Goal: Task Accomplishment & Management: Use online tool/utility

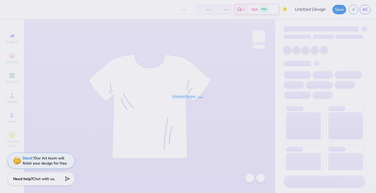
type input "Parents Weekend Fall 2025 Tee"
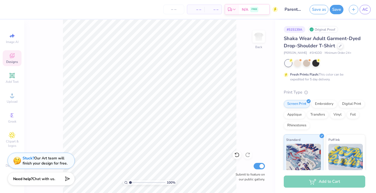
click at [19, 62] on div "Designs" at bounding box center [12, 58] width 19 height 16
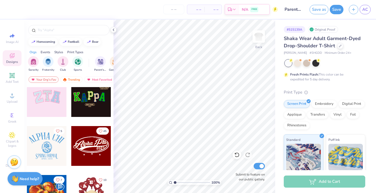
scroll to position [109, 0]
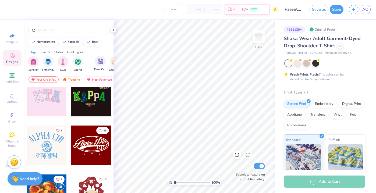
click at [96, 66] on div "Parent's Weekend" at bounding box center [100, 64] width 12 height 16
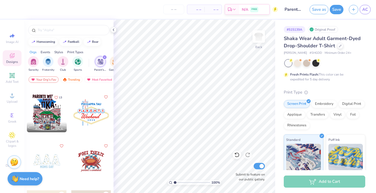
scroll to position [94, 0]
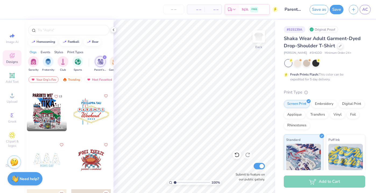
click at [103, 57] on icon "filter for Parent's Weekend" at bounding box center [104, 57] width 2 height 2
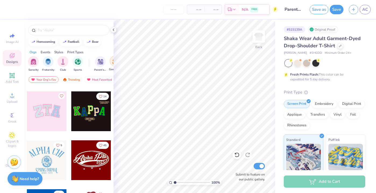
click at [111, 62] on div "filter for Game Day" at bounding box center [115, 61] width 11 height 11
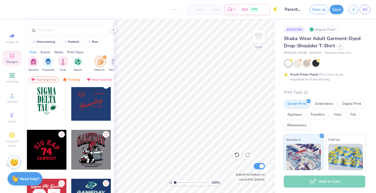
scroll to position [1279, 0]
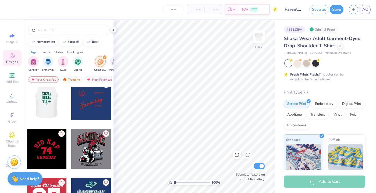
click at [44, 103] on div at bounding box center [47, 100] width 40 height 40
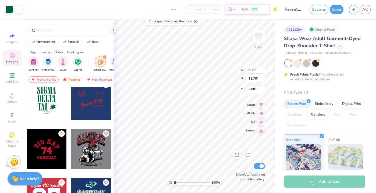
click at [235, 154] on div "100 % Back W 8.11 8.11 " H 11.76 11.76 " Y 3.00 3.00 " Center Middle Top Bottom…" at bounding box center [193, 106] width 161 height 173
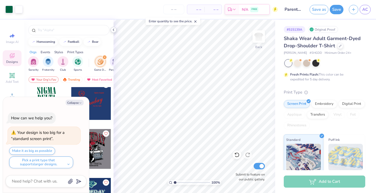
click at [113, 28] on icon at bounding box center [113, 30] width 4 height 4
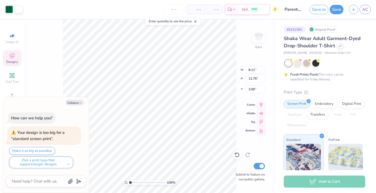
type textarea "x"
type input "10.58"
type input "15.33"
type input "3.05"
type textarea "x"
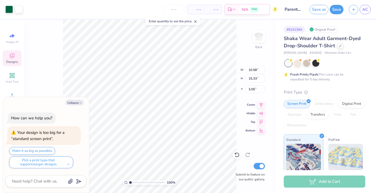
type input "3.00"
type textarea "x"
type input "11.38"
type input "16.50"
type input "1.83"
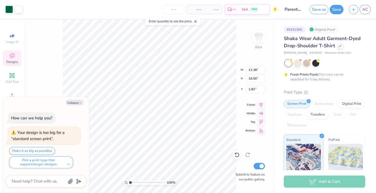
type textarea "x"
type input "3.00"
type input "2.4"
click at [135, 182] on input "range" at bounding box center [147, 182] width 36 height 5
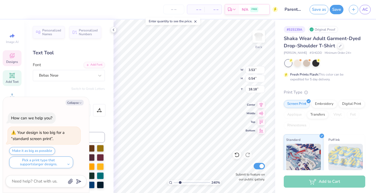
type textarea "x"
type textarea "GAME DA 2025"
type textarea "x"
type textarea "GAME D 2025"
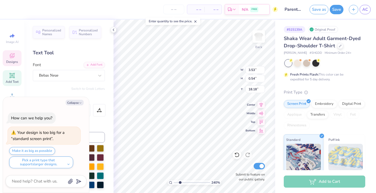
type textarea "x"
type textarea "GAME 2025"
type textarea "x"
type textarea "GAME 2025"
type textarea "x"
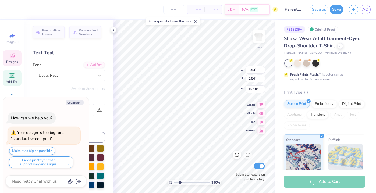
type textarea "GAM 2025"
type textarea "x"
type textarea "GA 2025"
type textarea "x"
type textarea "G 2025"
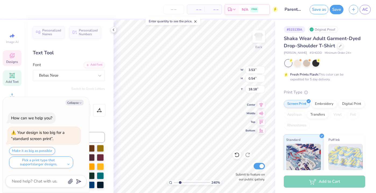
scroll to position [0, 0]
type textarea "x"
type textarea "2025"
type textarea "x"
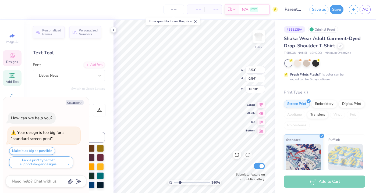
type textarea "p 2025"
type textarea "x"
type textarea "pa 2025"
type textarea "x"
type textarea "par 2025"
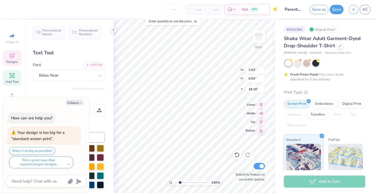
type textarea "x"
type textarea "pare 2025"
type textarea "x"
type textarea "paren 2025"
type textarea "x"
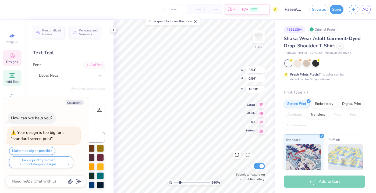
type textarea "parent 2025"
type textarea "x"
type textarea "parents 2025"
type textarea "x"
type textarea "parents 2025"
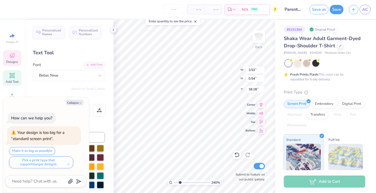
type textarea "x"
type textarea "parents w 2025"
type textarea "x"
type textarea "parents we 2025"
type textarea "x"
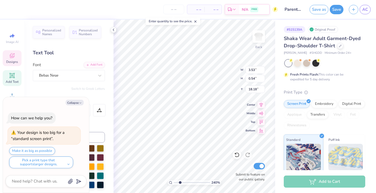
type textarea "parents wee 2025"
type textarea "x"
type textarea "parents week 2025"
type textarea "x"
type textarea "parents weeke 2025"
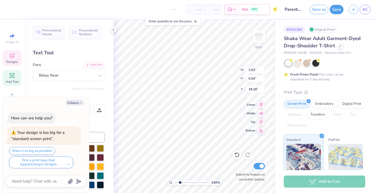
type textarea "x"
type textarea "parents weeken 2025"
type textarea "x"
type textarea "parents weekend 2025"
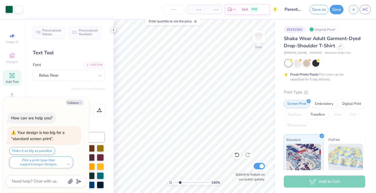
click at [113, 29] on icon at bounding box center [113, 30] width 4 height 4
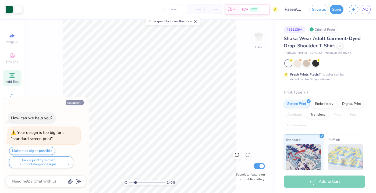
click at [74, 102] on button "Collapse" at bounding box center [75, 103] width 18 height 6
type textarea "x"
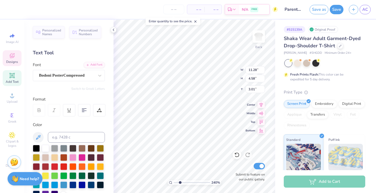
scroll to position [0, 0]
type textarea "S"
type textarea "c"
type textarea "CHI"
type input "11.07"
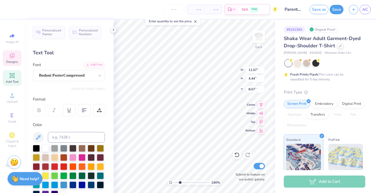
type input "4.44"
type input "8.07"
type textarea "OMEGA"
click at [114, 30] on icon at bounding box center [113, 30] width 4 height 4
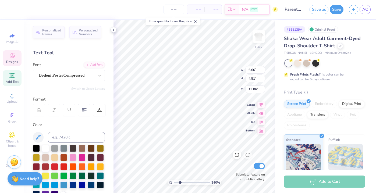
type textarea "T"
type textarea "XO"
click at [115, 29] on icon at bounding box center [113, 30] width 4 height 4
type input "4.52"
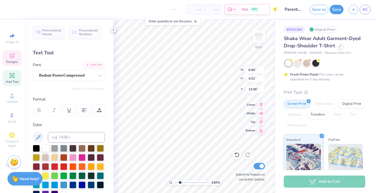
type input "13.51"
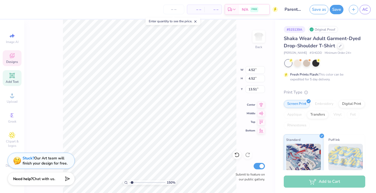
type input "1.5"
click at [132, 182] on input "range" at bounding box center [147, 182] width 36 height 5
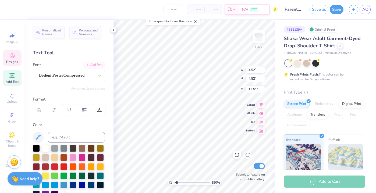
scroll to position [0, 0]
type textarea "XO"
type input "6.03"
type input "3.54"
type textarea "C"
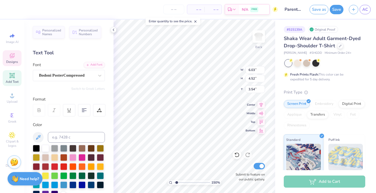
type textarea "v"
type textarea "VANDY VS."
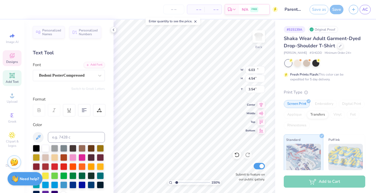
type input "12.19"
type input "4.54"
type input "8.52"
type textarea "O"
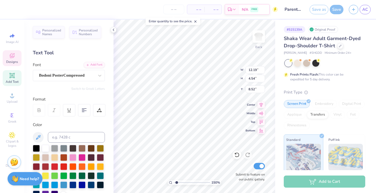
scroll to position [0, 1]
type textarea "[US_STATE] STATE"
click at [113, 30] on icon at bounding box center [113, 30] width 4 height 4
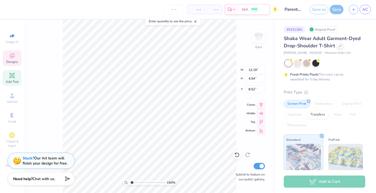
type input "22.07"
type input "3.60"
type input "8.99"
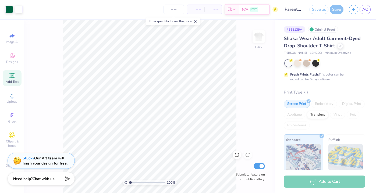
type input "1"
click at [130, 182] on input "range" at bounding box center [147, 182] width 36 height 5
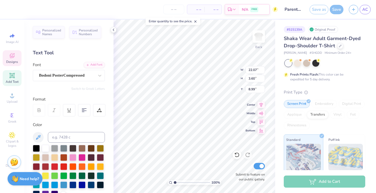
scroll to position [0, 0]
type textarea "G"
type textarea "CHI OMEGA"
type textarea "V"
type textarea "P"
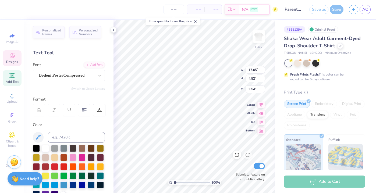
scroll to position [0, 0]
type textarea "CHI"
type input "15.59"
type input "3.60"
type input "8.99"
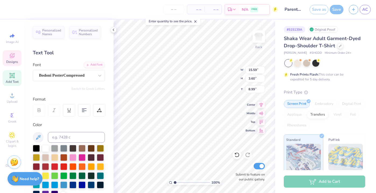
scroll to position [0, 0]
type textarea "C"
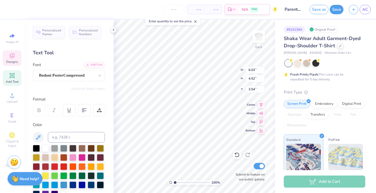
scroll to position [0, 0]
type textarea "CHI OMEGA"
click at [238, 154] on icon at bounding box center [236, 154] width 5 height 5
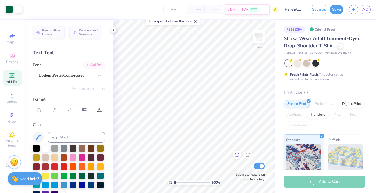
click at [238, 154] on icon at bounding box center [236, 154] width 5 height 5
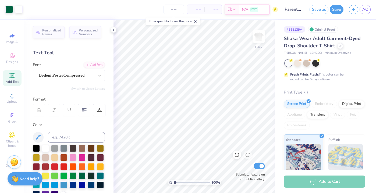
click at [113, 29] on icon at bounding box center [113, 30] width 4 height 4
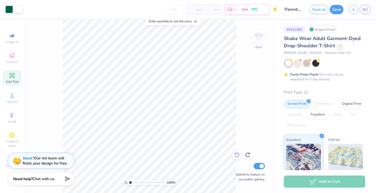
click at [237, 155] on icon at bounding box center [236, 154] width 5 height 5
click at [237, 154] on icon at bounding box center [236, 154] width 5 height 5
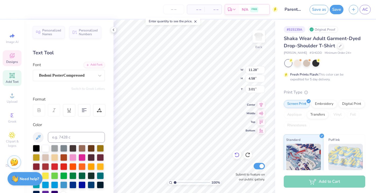
scroll to position [0, 0]
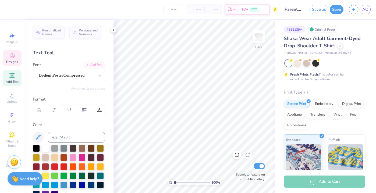
click at [12, 60] on span "Designs" at bounding box center [12, 62] width 12 height 4
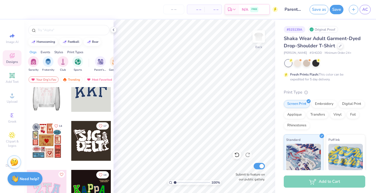
scroll to position [19, 0]
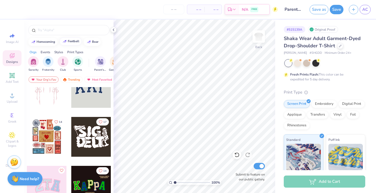
click at [70, 41] on div "football" at bounding box center [74, 41] width 12 height 3
type input "football"
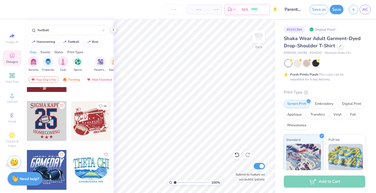
scroll to position [820, 0]
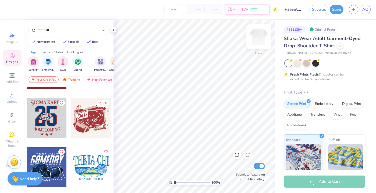
click at [257, 37] on img at bounding box center [258, 36] width 21 height 21
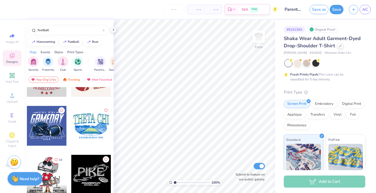
scroll to position [837, 0]
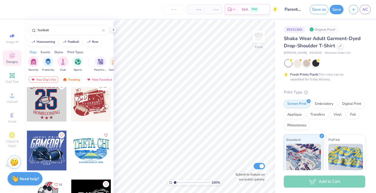
click at [43, 107] on div at bounding box center [47, 102] width 40 height 40
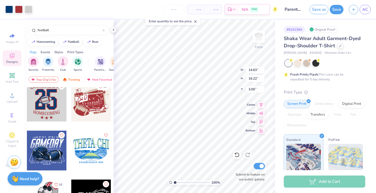
type input "14.63"
type input "16.22"
type input "4.47"
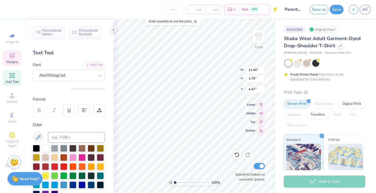
scroll to position [0, 1]
type textarea "HI OMEG"
type textarea "C"
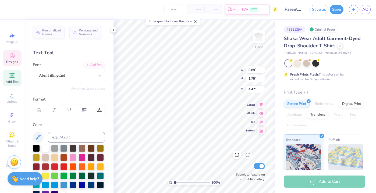
type textarea "HI OMEG"
type textarea "H"
type textarea "PARENTS WEEKEND"
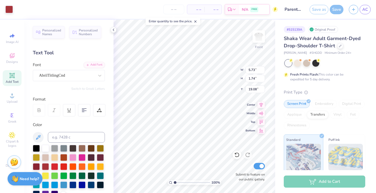
type input "19.42"
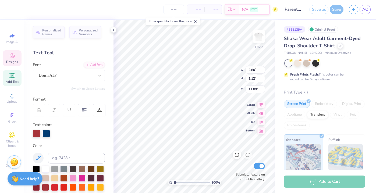
scroll to position [0, 0]
type textarea "Go Dores"
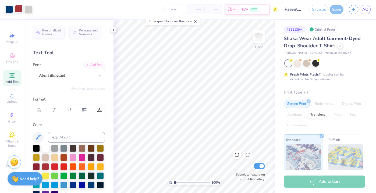
click at [22, 6] on div at bounding box center [19, 9] width 8 height 8
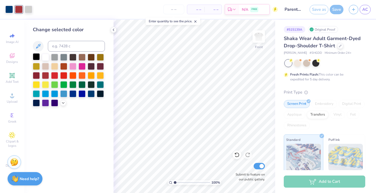
click at [37, 56] on div at bounding box center [36, 56] width 7 height 7
click at [9, 10] on div at bounding box center [9, 9] width 8 height 8
click at [100, 57] on div at bounding box center [100, 56] width 7 height 7
click at [27, 11] on div at bounding box center [29, 9] width 8 height 8
click at [82, 57] on div at bounding box center [81, 56] width 7 height 7
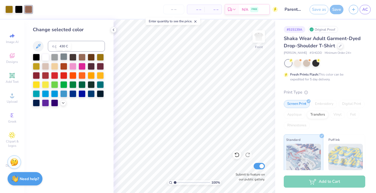
click at [63, 57] on div at bounding box center [63, 56] width 7 height 7
click at [55, 55] on div at bounding box center [54, 56] width 7 height 7
click at [238, 154] on icon at bounding box center [236, 155] width 5 height 5
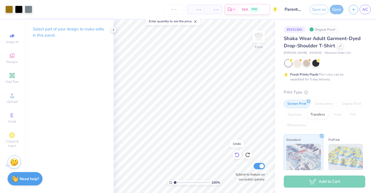
click at [238, 154] on icon at bounding box center [236, 155] width 5 height 5
click at [247, 155] on icon at bounding box center [247, 154] width 5 height 5
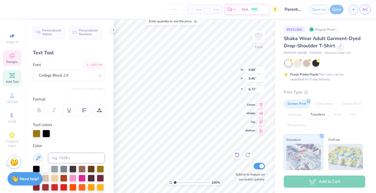
type textarea "2"
type textarea "XO"
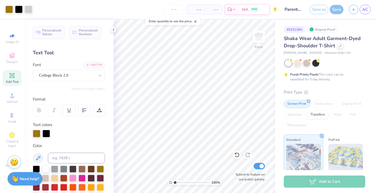
click at [180, 183] on input "range" at bounding box center [192, 182] width 36 height 5
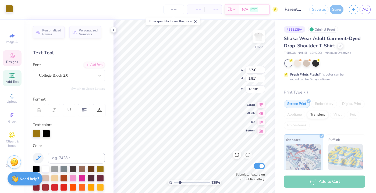
click at [7, 10] on div at bounding box center [9, 9] width 8 height 8
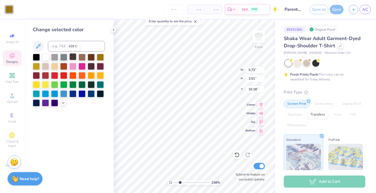
click at [71, 56] on div at bounding box center [72, 56] width 7 height 7
type input "3.93"
click at [185, 182] on input "range" at bounding box center [192, 182] width 36 height 5
type input "9.98"
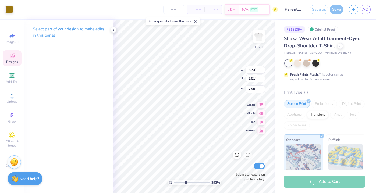
type input "5.60"
type input "3.39"
type input "10.04"
type input "5.73"
type input "3.51"
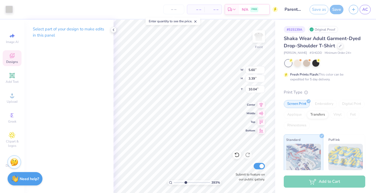
type input "9.98"
click at [8, 11] on div at bounding box center [9, 9] width 8 height 8
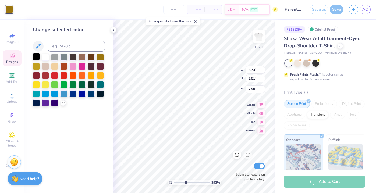
click at [32, 55] on div "Change selected color" at bounding box center [68, 106] width 89 height 173
click at [35, 56] on div at bounding box center [36, 56] width 7 height 7
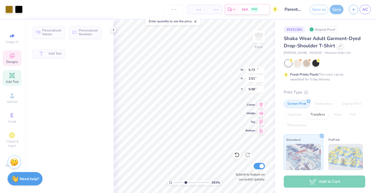
type input "10.83"
type input "9.46"
type input "6.72"
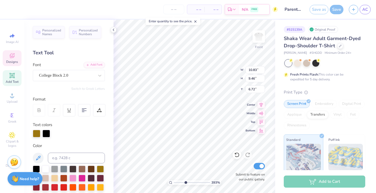
click at [173, 182] on div "393 %" at bounding box center [194, 182] width 54 height 5
type input "1.11"
click at [175, 182] on input "range" at bounding box center [192, 182] width 36 height 5
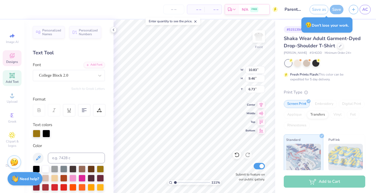
type textarea "X"
type textarea "87"
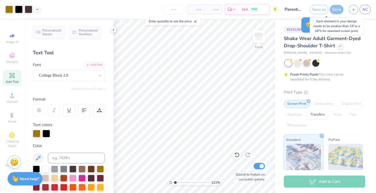
click at [336, 10] on div "Save" at bounding box center [336, 9] width 14 height 9
click at [114, 28] on icon at bounding box center [113, 30] width 4 height 4
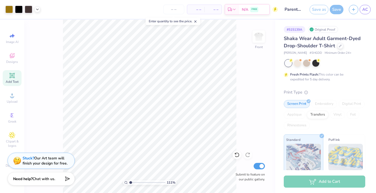
click at [336, 9] on div "Save" at bounding box center [336, 9] width 14 height 9
type input "14.18"
type input "14.39"
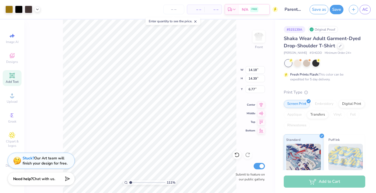
type input "6.38"
click at [335, 13] on div "Save" at bounding box center [336, 9] width 14 height 9
click at [336, 9] on button "Save" at bounding box center [336, 8] width 14 height 9
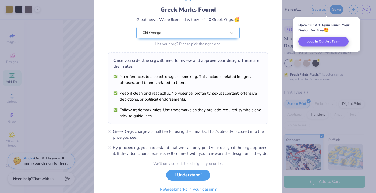
scroll to position [59, 0]
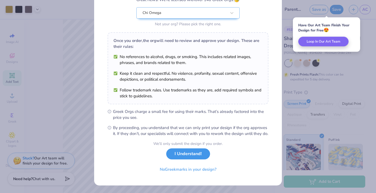
click at [174, 156] on button "I Understand!" at bounding box center [188, 153] width 44 height 11
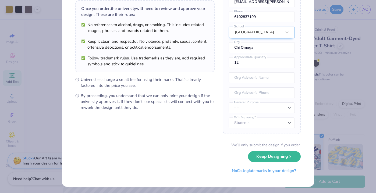
scroll to position [41, 0]
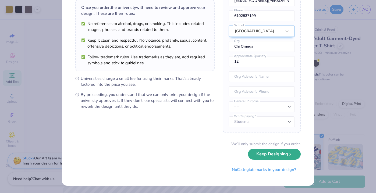
click at [259, 158] on button "Keep Designing" at bounding box center [274, 154] width 53 height 11
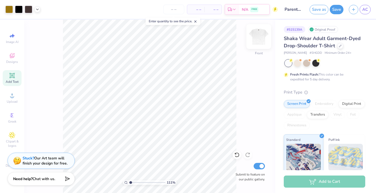
click at [258, 34] on img at bounding box center [258, 36] width 21 height 21
click at [13, 55] on icon at bounding box center [12, 55] width 6 height 6
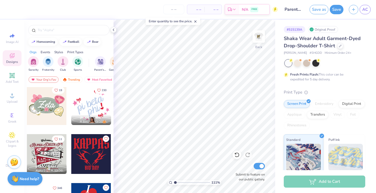
scroll to position [541, 0]
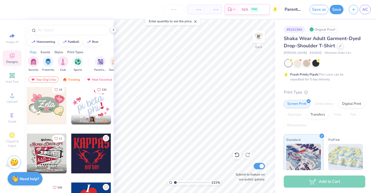
click at [94, 107] on div at bounding box center [91, 105] width 40 height 40
type input "8.23"
type input "7.03"
type input "4.97"
type input "10.81"
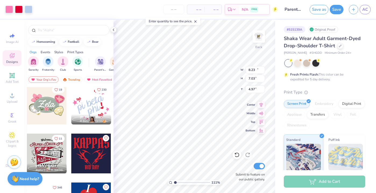
type input "9.23"
type input "3.29"
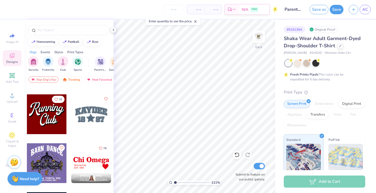
scroll to position [727, 0]
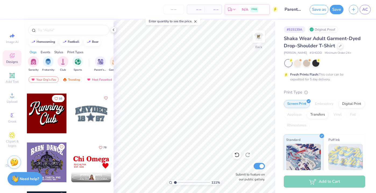
click at [45, 110] on div at bounding box center [47, 114] width 40 height 40
type input "5.91"
type input "13.48"
type input "9.27"
type input "4.57"
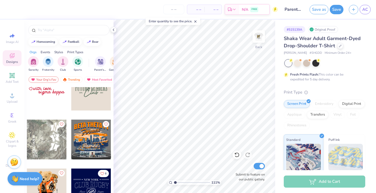
scroll to position [1660, 0]
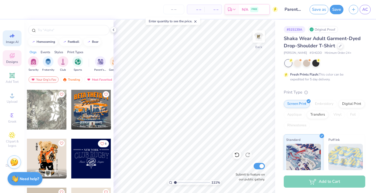
click at [14, 39] on icon at bounding box center [12, 36] width 6 height 6
select select "4"
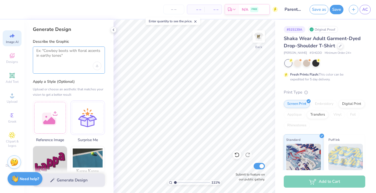
click at [69, 60] on textarea at bounding box center [68, 54] width 65 height 13
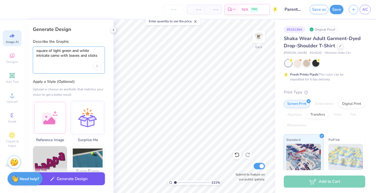
type textarea "square of light green and white intricate camo with leaves and sticks"
click at [81, 179] on button "Generate Design" at bounding box center [69, 178] width 72 height 13
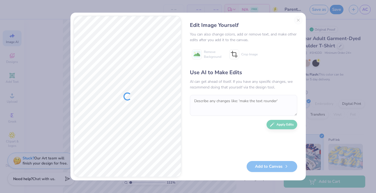
click at [296, 20] on div "Edit Image Yourself You can also change colors, add or remove text, and make ot…" at bounding box center [243, 96] width 118 height 161
click at [298, 20] on div "Edit Image Yourself You can also change colors, add or remove text, and make ot…" at bounding box center [243, 96] width 118 height 161
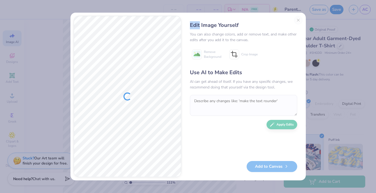
click at [298, 20] on div "Edit Image Yourself You can also change colors, add or remove text, and make ot…" at bounding box center [243, 96] width 118 height 161
click at [130, 5] on div "Edit Image Yourself You can also change colors, add or remove text, and make ot…" at bounding box center [188, 96] width 376 height 193
click at [296, 19] on div "Edit Image Yourself You can also change colors, add or remove text, and make ot…" at bounding box center [243, 96] width 118 height 161
click at [297, 20] on div "Edit Image Yourself You can also change colors, add or remove text, and make ot…" at bounding box center [243, 96] width 118 height 161
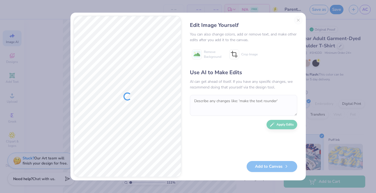
click at [297, 20] on div "Edit Image Yourself You can also change colors, add or remove text, and make ot…" at bounding box center [243, 96] width 118 height 161
click at [297, 21] on div "Edit Image Yourself You can also change colors, add or remove text, and make ot…" at bounding box center [243, 96] width 118 height 161
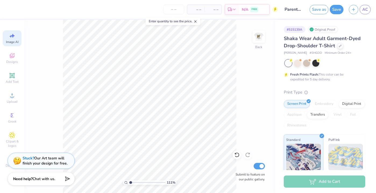
select select "4"
click at [12, 63] on span "Designs" at bounding box center [12, 62] width 12 height 4
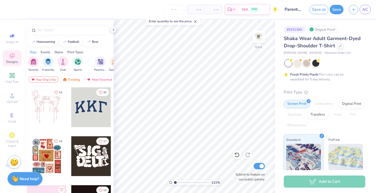
scroll to position [0, 0]
click at [12, 132] on icon at bounding box center [12, 135] width 6 height 6
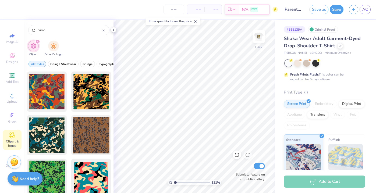
type input "camo"
click at [113, 29] on icon at bounding box center [113, 30] width 4 height 4
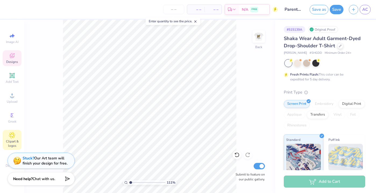
click at [7, 56] on div "Designs" at bounding box center [12, 58] width 19 height 16
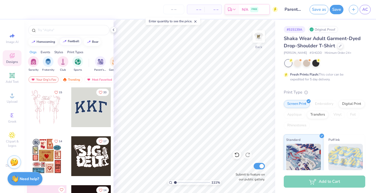
click at [73, 42] on div "football" at bounding box center [74, 41] width 12 height 3
type input "football"
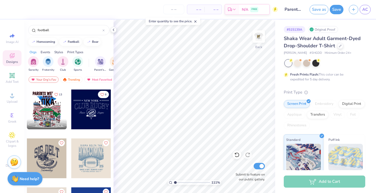
scroll to position [194, 0]
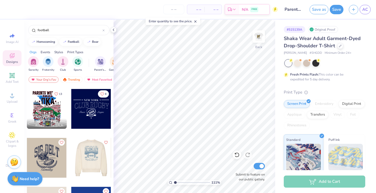
click at [91, 160] on div at bounding box center [90, 158] width 119 height 40
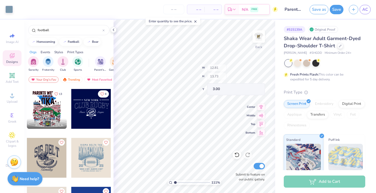
click at [113, 30] on icon at bounding box center [113, 30] width 4 height 4
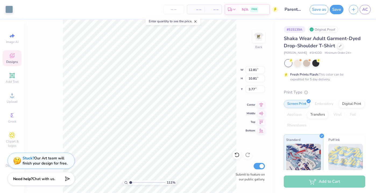
type input "10.81"
type input "3.77"
click at [263, 35] on img at bounding box center [258, 36] width 21 height 21
click at [255, 37] on img at bounding box center [258, 36] width 21 height 21
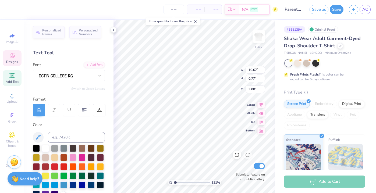
scroll to position [0, 0]
type textarea "S"
type textarea "parents weekend"
type textarea "“Vanderbilt v. Georgia State”"
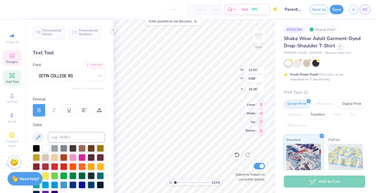
scroll to position [0, 3]
click at [182, 183] on input "range" at bounding box center [192, 182] width 36 height 5
type input "1.91"
click at [178, 182] on input "range" at bounding box center [192, 182] width 36 height 5
type input "12.81"
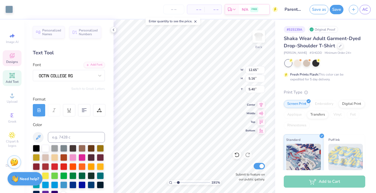
type input "10.81"
type input "3.77"
type input "12.65"
type input "5.16"
type input "5.40"
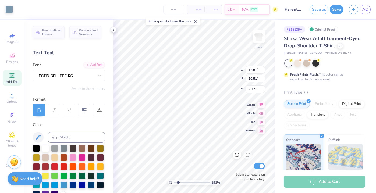
click at [112, 28] on icon at bounding box center [113, 30] width 4 height 4
click at [235, 155] on icon at bounding box center [236, 154] width 5 height 5
type textarea "E"
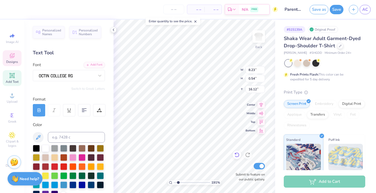
type textarea "chi omega"
click at [113, 30] on polyline at bounding box center [113, 30] width 1 height 2
type input "16.37"
click at [114, 28] on icon at bounding box center [113, 30] width 4 height 4
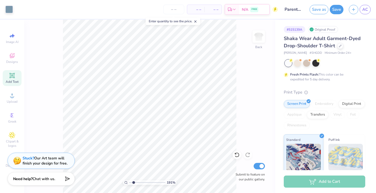
type input "1"
click at [129, 183] on input "range" at bounding box center [147, 182] width 36 height 5
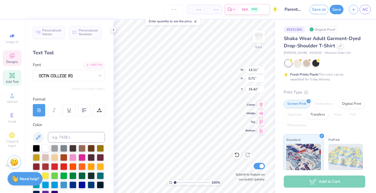
type textarea "Vanderbilt v. Georgia State”"
type input "12.77"
type textarea "Vanderbilt v. Georgia State"
click at [113, 28] on icon at bounding box center [113, 30] width 4 height 4
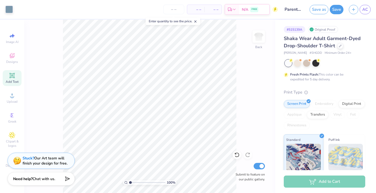
click at [136, 183] on input "range" at bounding box center [147, 182] width 36 height 5
type input "1.3"
click at [131, 182] on input "range" at bounding box center [147, 182] width 36 height 5
type input "12.65"
type input "5.16"
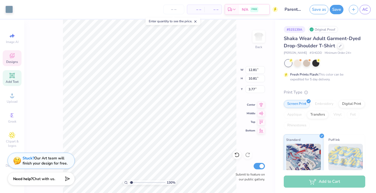
type input "5.40"
drag, startPoint x: 131, startPoint y: 182, endPoint x: 123, endPoint y: 182, distance: 7.8
type input "1"
click at [129, 182] on input "range" at bounding box center [147, 182] width 36 height 5
click at [196, 21] on line at bounding box center [195, 22] width 2 height 2
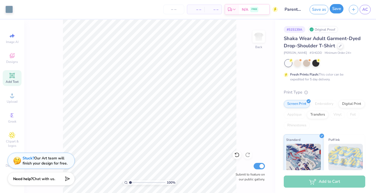
click at [336, 10] on button "Save" at bounding box center [336, 8] width 14 height 9
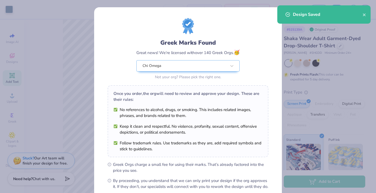
click at [125, 66] on div "Greek Marks Found Great news! We’re licensed with over 140 Greek Orgs. 🥳 Chi Om…" at bounding box center [187, 49] width 161 height 63
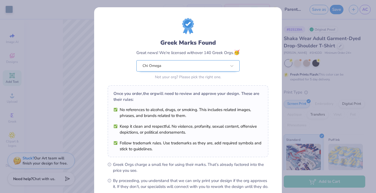
scroll to position [59, 0]
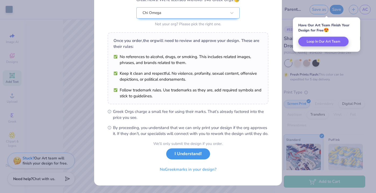
click at [197, 153] on button "I Understand!" at bounding box center [188, 153] width 44 height 11
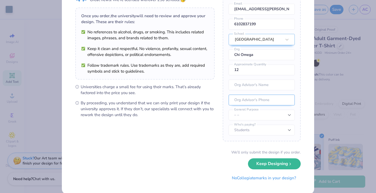
scroll to position [41, 0]
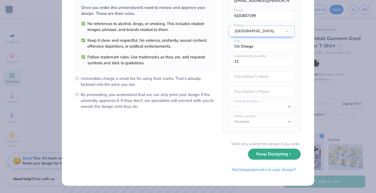
click at [253, 154] on button "Keep Designing" at bounding box center [274, 154] width 53 height 11
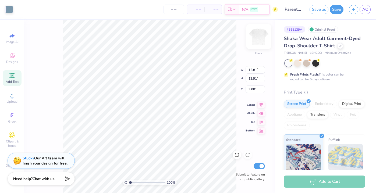
click at [256, 37] on img at bounding box center [258, 36] width 21 height 21
type input "14.56"
type input "15.82"
type input "4.80"
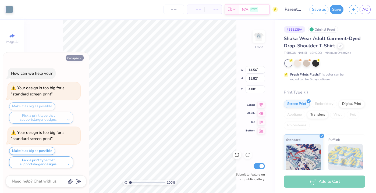
click at [72, 56] on button "Collapse" at bounding box center [75, 58] width 18 height 6
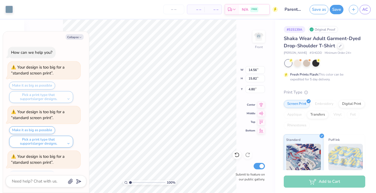
scroll to position [24, 0]
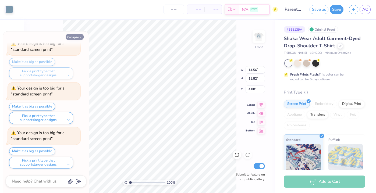
click at [78, 36] on button "Collapse" at bounding box center [75, 37] width 18 height 6
type textarea "x"
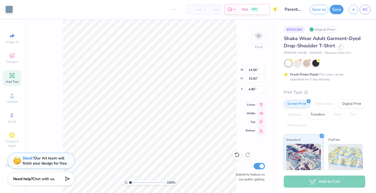
type input "5.09"
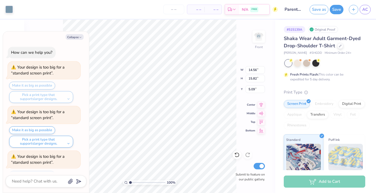
scroll to position [68, 0]
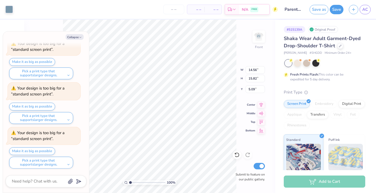
type textarea "x"
type input "14.81"
type input "16.09"
type input "4.82"
click at [84, 36] on div "Collapse" at bounding box center [46, 37] width 81 height 6
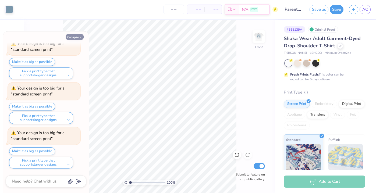
click at [80, 36] on icon "button" at bounding box center [80, 37] width 3 height 3
type textarea "x"
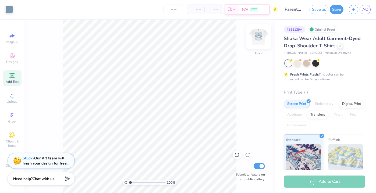
click at [257, 37] on img at bounding box center [258, 36] width 21 height 21
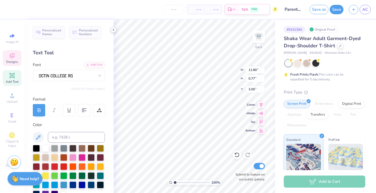
click at [112, 27] on div at bounding box center [113, 30] width 6 height 6
type textarea "p"
click at [113, 28] on icon at bounding box center [113, 30] width 4 height 4
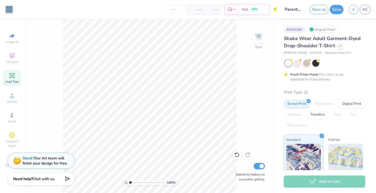
click at [134, 182] on input "range" at bounding box center [147, 182] width 36 height 5
click at [131, 182] on input "range" at bounding box center [147, 182] width 36 height 5
type input "2.22"
click at [134, 181] on input "range" at bounding box center [147, 182] width 36 height 5
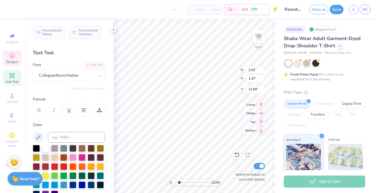
click at [114, 31] on icon at bounding box center [113, 30] width 4 height 4
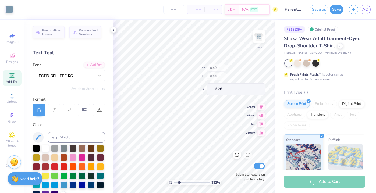
click at [113, 30] on polyline at bounding box center [113, 30] width 1 height 2
type textarea "c"
click at [110, 31] on div at bounding box center [113, 30] width 6 height 6
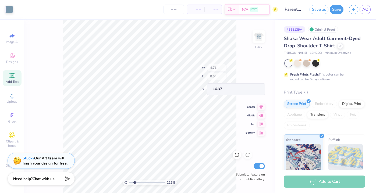
type input "1.39"
click at [131, 182] on input "range" at bounding box center [147, 182] width 36 height 5
type input "5.63"
type input "4.75"
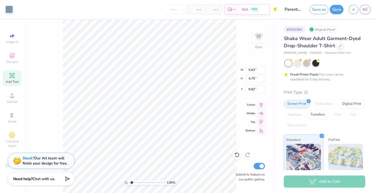
type input "1.59"
click at [237, 156] on icon at bounding box center [236, 154] width 5 height 5
type input "9.82"
type input "5.56"
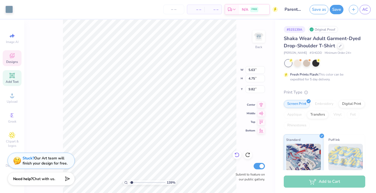
type input "2.27"
click at [236, 155] on icon at bounding box center [236, 154] width 5 height 5
type input "10.54"
type input "2.75"
click at [129, 182] on input "range" at bounding box center [147, 182] width 36 height 5
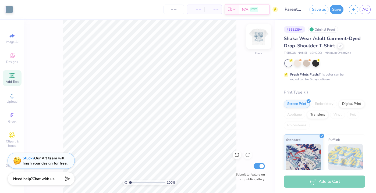
click at [261, 35] on img at bounding box center [258, 36] width 21 height 21
click at [258, 37] on img at bounding box center [258, 36] width 21 height 21
click at [332, 12] on button "Save" at bounding box center [336, 8] width 14 height 9
click at [257, 38] on img at bounding box center [258, 36] width 21 height 21
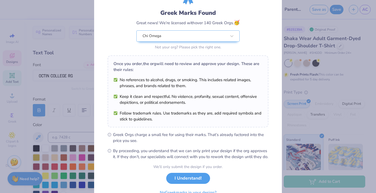
scroll to position [59, 0]
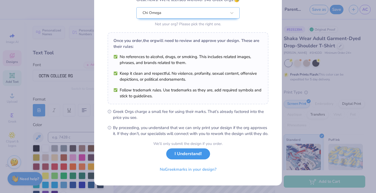
click at [179, 155] on button "I Understand!" at bounding box center [188, 153] width 44 height 11
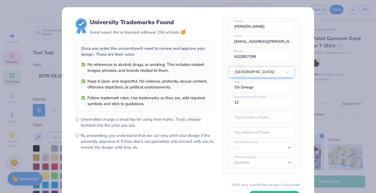
scroll to position [41, 0]
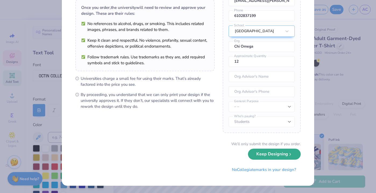
click at [260, 155] on button "Keep Designing" at bounding box center [274, 154] width 53 height 11
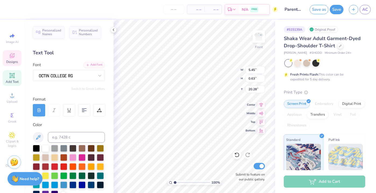
type input "2.3"
click at [179, 184] on input "range" at bounding box center [192, 182] width 36 height 5
type textarea "c"
type textarea "shock the world"
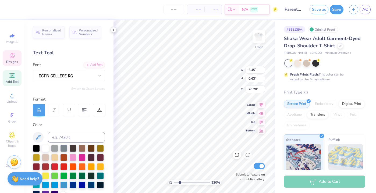
click at [113, 30] on polyline at bounding box center [113, 30] width 1 height 2
type input "9.69"
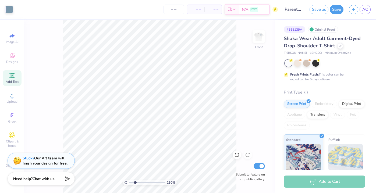
type input "1"
click at [130, 182] on input "range" at bounding box center [147, 182] width 36 height 5
click at [259, 36] on img at bounding box center [258, 36] width 21 height 21
click at [259, 39] on img at bounding box center [258, 36] width 21 height 21
click at [337, 9] on button "Save" at bounding box center [336, 8] width 14 height 9
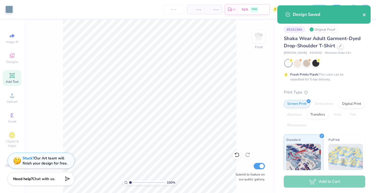
click at [363, 14] on icon "close" at bounding box center [363, 14] width 3 height 3
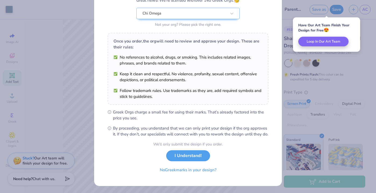
scroll to position [59, 0]
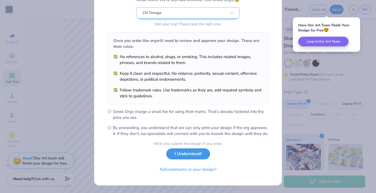
click at [194, 154] on button "I Understand!" at bounding box center [188, 153] width 44 height 11
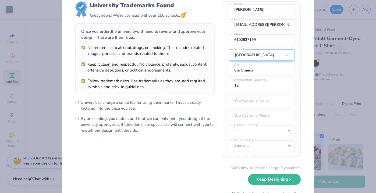
scroll to position [41, 0]
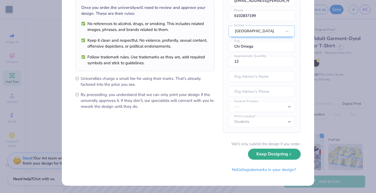
click at [254, 155] on button "Keep Designing" at bounding box center [274, 154] width 53 height 11
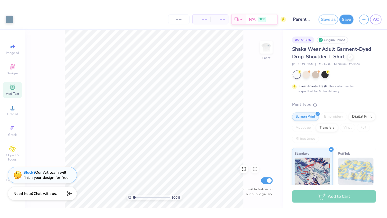
scroll to position [0, 0]
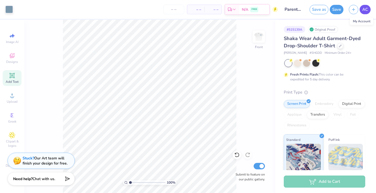
click at [366, 12] on span "AC" at bounding box center [365, 9] width 6 height 6
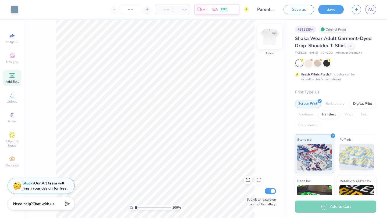
click at [264, 35] on img at bounding box center [269, 36] width 21 height 21
click at [269, 34] on img at bounding box center [269, 36] width 21 height 21
click at [266, 38] on img at bounding box center [269, 36] width 21 height 21
click at [268, 38] on img at bounding box center [269, 36] width 21 height 21
click at [266, 35] on img at bounding box center [269, 36] width 21 height 21
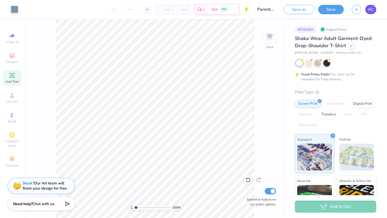
click at [372, 12] on span "AC" at bounding box center [371, 9] width 6 height 6
click at [369, 83] on div "Shaka Wear Adult Garment-Dyed Drop-Shoulder T-Shirt Shaka Wear # SHGDD Minimum …" at bounding box center [335, 145] width 81 height 221
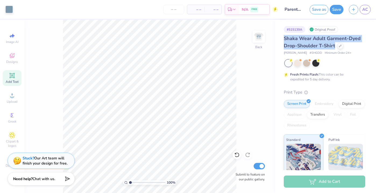
drag, startPoint x: 284, startPoint y: 39, endPoint x: 336, endPoint y: 48, distance: 53.2
click at [336, 48] on div "Shaka Wear Adult Garment-Dyed Drop-Shoulder T-Shirt" at bounding box center [323, 42] width 81 height 15
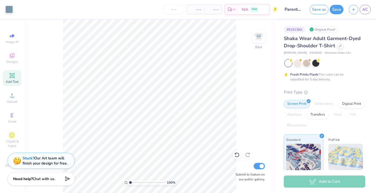
click at [348, 61] on div at bounding box center [325, 63] width 80 height 7
click at [338, 47] on div at bounding box center [340, 45] width 6 height 6
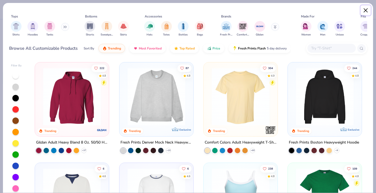
click at [367, 10] on button "Close" at bounding box center [365, 10] width 10 height 10
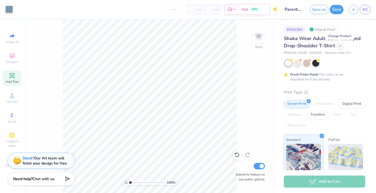
click at [359, 71] on div "Fresh Prints Flash: This color can be expedited for 5 day delivery." at bounding box center [323, 71] width 81 height 22
click at [258, 40] on img at bounding box center [258, 36] width 21 height 21
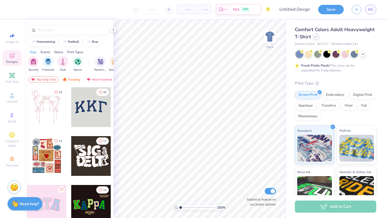
click at [315, 37] on icon at bounding box center [316, 36] width 3 height 3
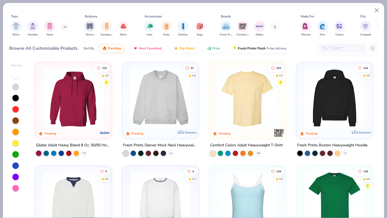
click at [171, 152] on icon at bounding box center [171, 153] width 4 height 4
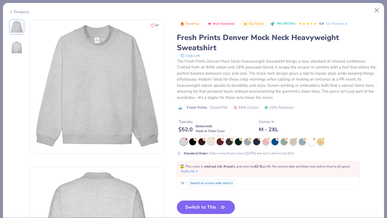
click at [211, 143] on div at bounding box center [210, 141] width 7 height 7
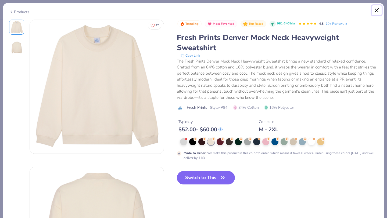
click at [378, 10] on button "Close" at bounding box center [377, 10] width 10 height 10
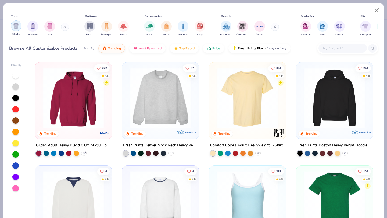
click at [30, 30] on div "filter for Hoodies" at bounding box center [32, 26] width 11 height 11
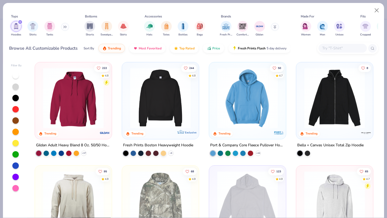
click at [67, 26] on icon at bounding box center [64, 27] width 3 height 3
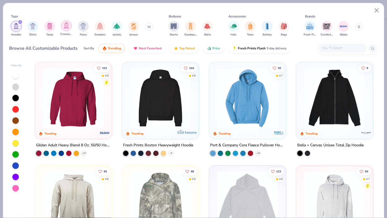
click at [66, 28] on img "filter for Crewnecks" at bounding box center [66, 26] width 6 height 6
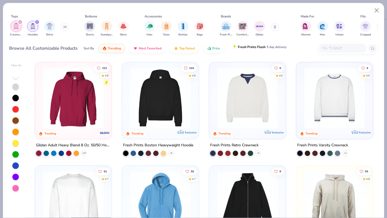
click at [251, 46] on span "Fresh Prints Flash" at bounding box center [252, 47] width 28 height 4
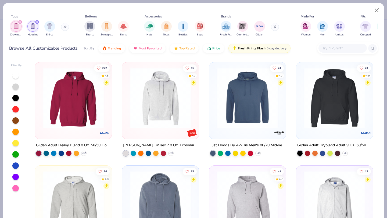
click at [203, 60] on div "222 4.8 Gildan Adult Heavy Blend 8 Oz. 50/50 Hooded Sweatshirt + 37 65 4.7 Hane…" at bounding box center [204, 138] width 348 height 159
click at [225, 28] on img "filter for Fresh Prints" at bounding box center [226, 26] width 8 height 8
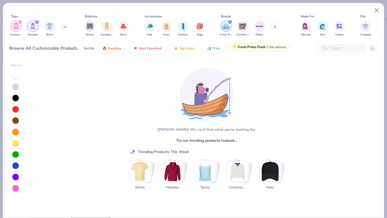
click at [233, 46] on img "button" at bounding box center [234, 47] width 4 height 4
click at [37, 21] on icon "filter for Hoodies" at bounding box center [37, 22] width 2 height 2
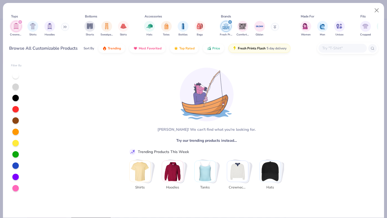
click at [19, 20] on div "filter for Crewnecks" at bounding box center [20, 22] width 5 height 5
click at [378, 11] on button "Close" at bounding box center [377, 10] width 10 height 10
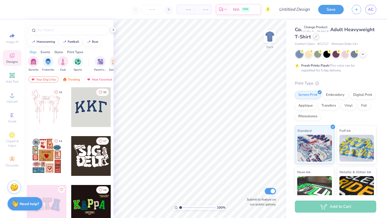
click at [315, 37] on icon at bounding box center [316, 36] width 3 height 3
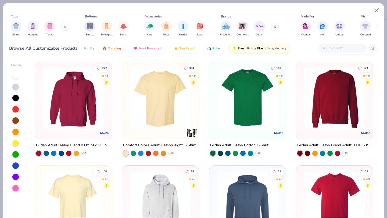
click at [202, 58] on div "Filter By 222 4.8 Gildan Adult Heavy Blend 8 Oz. 50/50 Hooded Sweatshirt + 37 3…" at bounding box center [193, 138] width 381 height 160
click at [31, 29] on div "filter for Hoodies" at bounding box center [32, 25] width 11 height 11
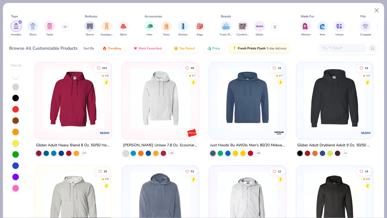
click at [20, 21] on icon "filter for Hoodies" at bounding box center [20, 22] width 2 height 2
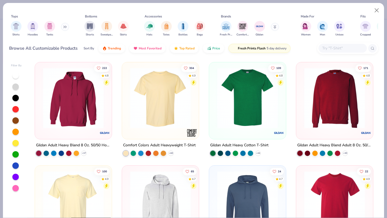
click at [66, 26] on icon at bounding box center [66, 27] width 1 height 2
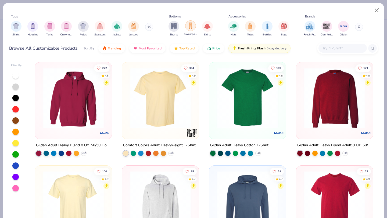
click at [189, 29] on div "filter for Sweatpants" at bounding box center [190, 25] width 11 height 11
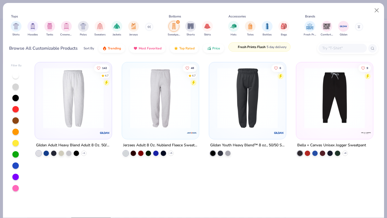
click at [267, 50] on span "5 day delivery" at bounding box center [277, 47] width 20 height 6
click at [259, 47] on span "Fresh Prints Flash" at bounding box center [252, 47] width 28 height 4
click at [178, 20] on div "filter for Sweatpants" at bounding box center [177, 22] width 5 height 5
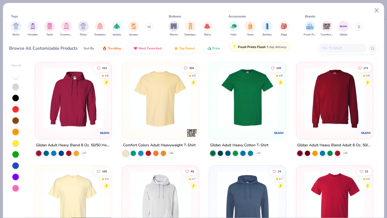
click at [229, 44] on button "Fresh Prints Flash 5 day delivery" at bounding box center [259, 46] width 62 height 9
click at [110, 50] on button "Trending" at bounding box center [111, 46] width 27 height 9
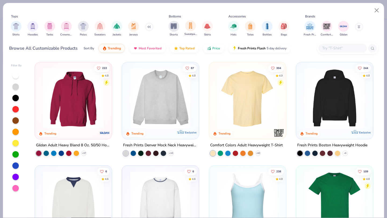
click at [188, 33] on span "Sweatpants" at bounding box center [190, 34] width 12 height 4
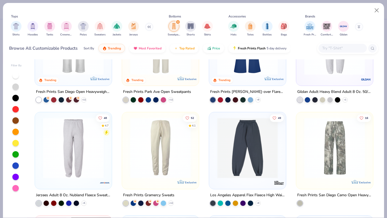
scroll to position [52, 0]
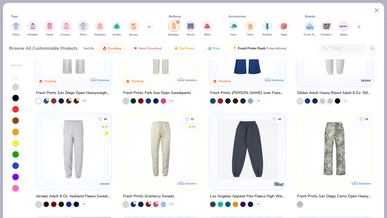
click at [338, 148] on img at bounding box center [334, 149] width 66 height 61
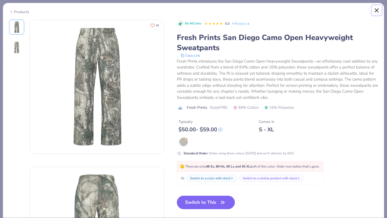
click at [378, 10] on button "Close" at bounding box center [377, 10] width 10 height 10
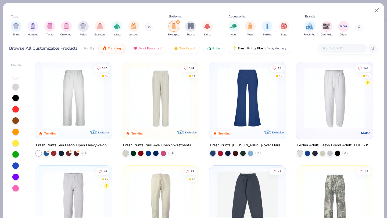
click at [59, 98] on img at bounding box center [73, 98] width 66 height 61
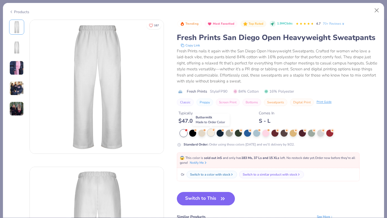
click at [211, 132] on div at bounding box center [210, 132] width 7 height 7
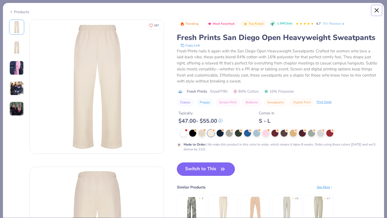
click at [377, 8] on button "Close" at bounding box center [377, 10] width 10 height 10
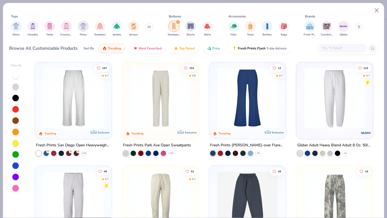
click at [162, 103] on img at bounding box center [160, 98] width 66 height 61
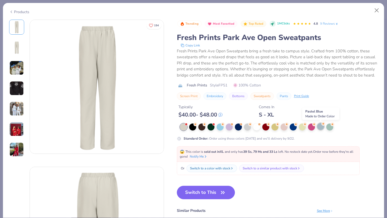
click at [318, 128] on div at bounding box center [320, 126] width 7 height 7
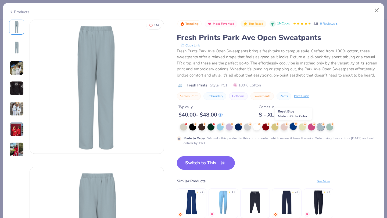
click at [292, 128] on div at bounding box center [293, 126] width 7 height 7
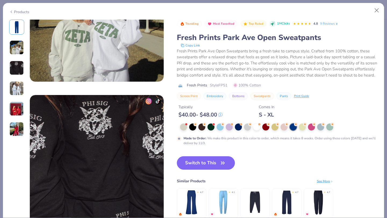
scroll to position [271, 0]
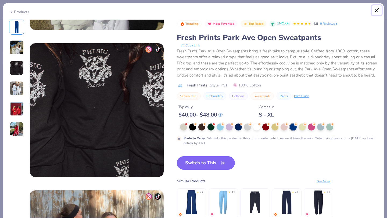
click at [376, 9] on button "Close" at bounding box center [377, 10] width 10 height 10
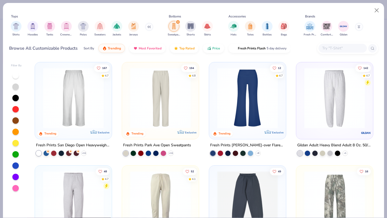
click at [52, 106] on img at bounding box center [73, 98] width 66 height 61
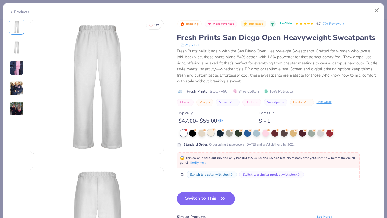
click at [212, 133] on div at bounding box center [210, 132] width 7 height 7
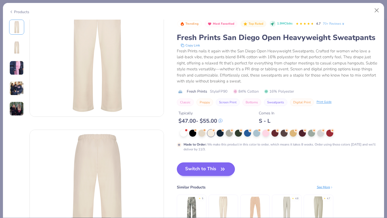
scroll to position [33, 0]
click at [197, 167] on button "Switch to This" at bounding box center [206, 169] width 58 height 13
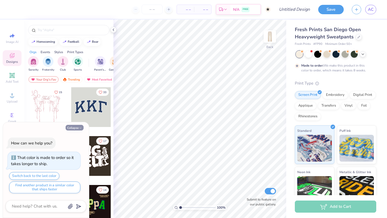
click at [78, 128] on button "Collapse" at bounding box center [75, 128] width 18 height 6
type textarea "x"
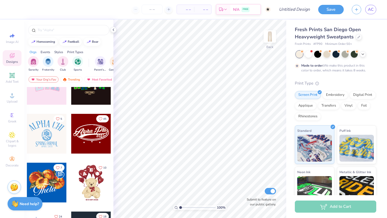
scroll to position [123, 0]
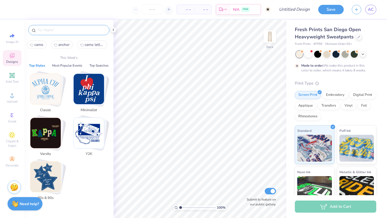
click at [50, 30] on input "text" at bounding box center [71, 29] width 69 height 5
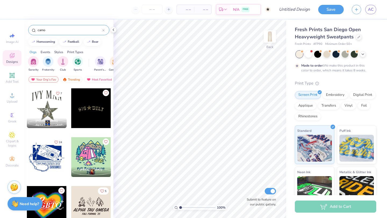
scroll to position [245, 0]
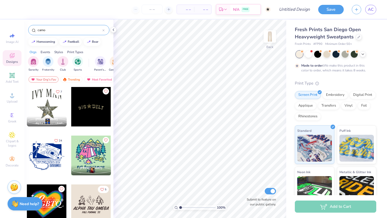
type input "camo"
click at [46, 109] on div at bounding box center [47, 107] width 40 height 40
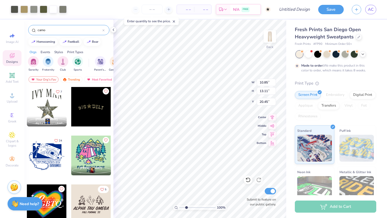
type input "2.63"
click at [186, 207] on input "range" at bounding box center [197, 207] width 36 height 5
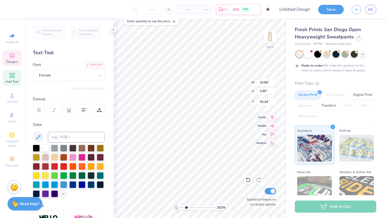
scroll to position [0, 0]
type textarea "I"
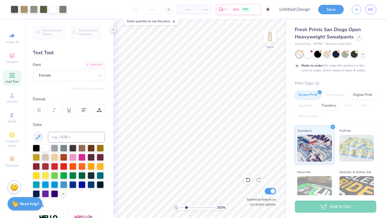
click at [113, 30] on polyline at bounding box center [113, 30] width 1 height 2
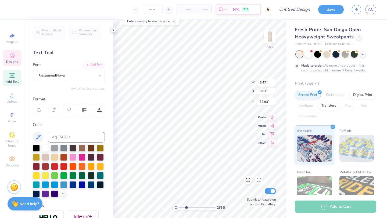
type textarea "A"
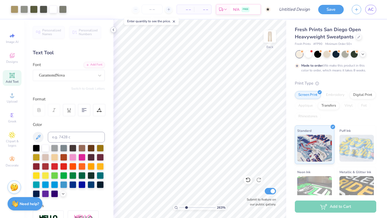
click at [112, 29] on icon at bounding box center [113, 30] width 4 height 4
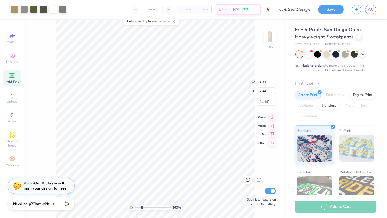
type input "13.58"
type input "1"
click at [136, 207] on input "range" at bounding box center [153, 207] width 36 height 5
type input "3.92"
type input "2.36"
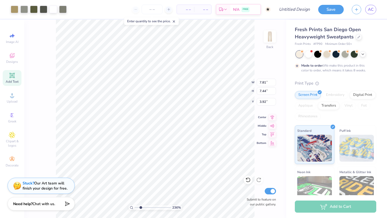
click at [141, 207] on input "range" at bounding box center [153, 207] width 36 height 5
click at [11, 64] on div "Designs" at bounding box center [12, 58] width 19 height 16
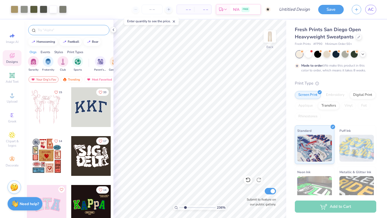
click at [50, 31] on input "text" at bounding box center [71, 29] width 69 height 5
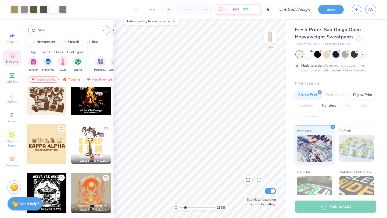
scroll to position [1181, 0]
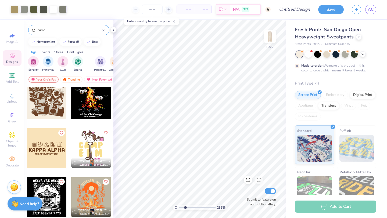
type input "camo"
click at [114, 30] on icon at bounding box center [113, 30] width 4 height 4
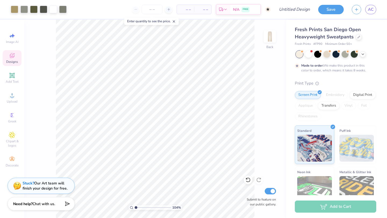
click at [136, 207] on input "range" at bounding box center [153, 207] width 36 height 5
type input "1.02"
click at [136, 209] on input "range" at bounding box center [153, 207] width 36 height 5
type input "12.44"
click at [300, 12] on input "Design Title" at bounding box center [301, 9] width 26 height 11
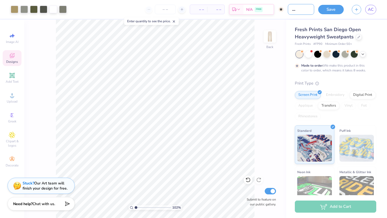
scroll to position [0, 16]
type input "fall matching set"
click at [326, 10] on button "Save" at bounding box center [331, 8] width 26 height 9
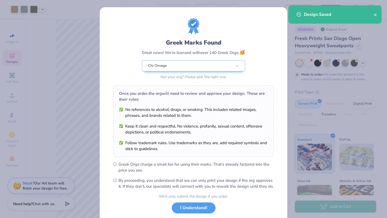
click at [374, 10] on div "Design Saved" at bounding box center [334, 14] width 93 height 18
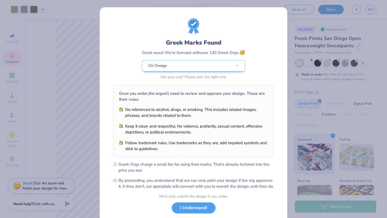
click at [375, 16] on div "Design Saved" at bounding box center [334, 16] width 95 height 24
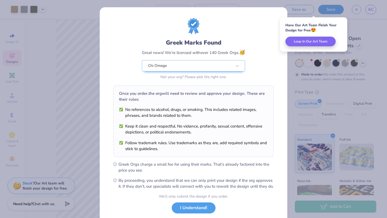
scroll to position [33, 0]
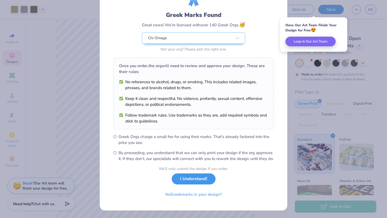
click at [196, 179] on button "I Understand!" at bounding box center [194, 179] width 44 height 11
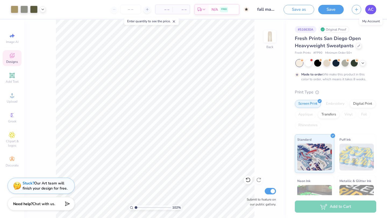
click at [368, 10] on link "AC" at bounding box center [370, 9] width 11 height 9
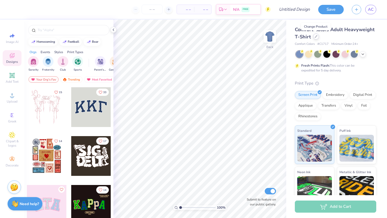
click at [314, 36] on div at bounding box center [316, 37] width 6 height 6
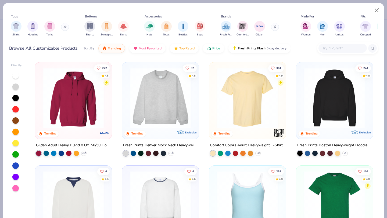
click at [150, 126] on img at bounding box center [160, 98] width 66 height 61
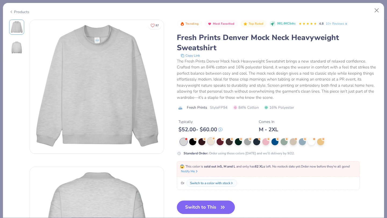
click at [211, 141] on div at bounding box center [210, 141] width 7 height 7
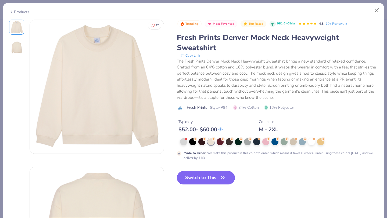
click at [191, 181] on button "Switch to This" at bounding box center [206, 177] width 58 height 13
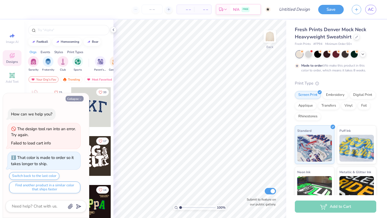
click at [78, 99] on button "Collapse" at bounding box center [75, 99] width 18 height 6
type textarea "x"
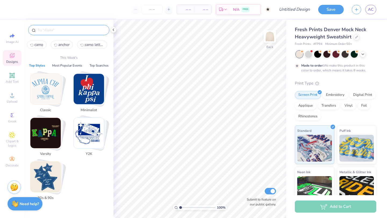
click at [51, 30] on input "text" at bounding box center [71, 29] width 69 height 5
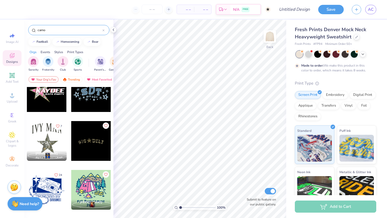
scroll to position [211, 0]
type input "camo"
click at [45, 138] on div at bounding box center [47, 141] width 40 height 40
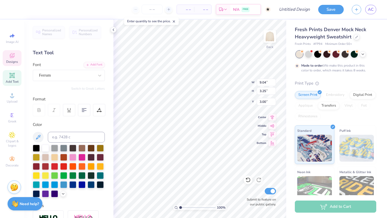
scroll to position [0, 0]
type textarea "I"
type input "0.85"
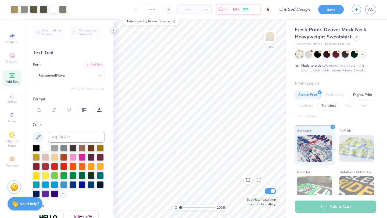
click at [112, 30] on icon at bounding box center [113, 30] width 4 height 4
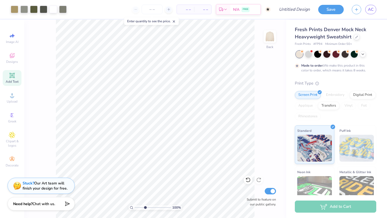
click at [145, 208] on input "range" at bounding box center [153, 207] width 36 height 5
click at [138, 207] on input "range" at bounding box center [153, 207] width 36 height 5
type input "1"
click at [135, 207] on input "range" at bounding box center [153, 207] width 36 height 5
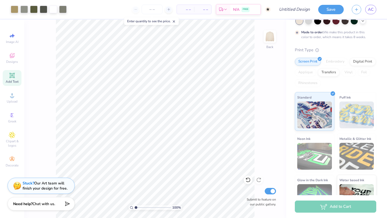
scroll to position [52, 0]
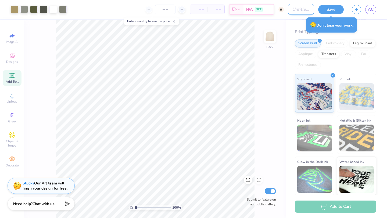
click at [288, 11] on input "Design Title" at bounding box center [301, 9] width 26 height 11
type input "fall matching set"
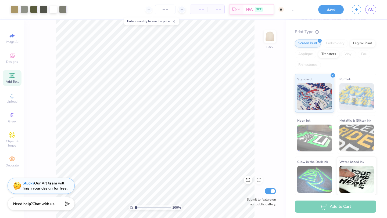
scroll to position [0, 0]
click at [311, 18] on div "Design Title fall matching set" at bounding box center [301, 9] width 26 height 19
click at [323, 9] on button "Save" at bounding box center [331, 8] width 26 height 9
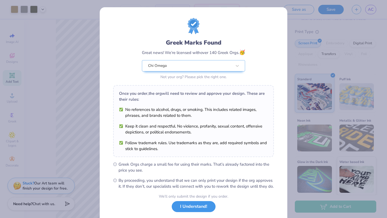
click at [180, 211] on button "I Understand!" at bounding box center [194, 206] width 44 height 11
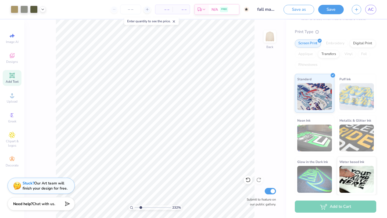
type input "2.32"
click at [141, 207] on input "range" at bounding box center [153, 207] width 36 height 5
click at [12, 80] on span "Add Text" at bounding box center [12, 82] width 13 height 4
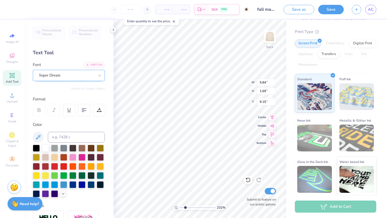
click at [71, 77] on div "Super Dream" at bounding box center [66, 75] width 56 height 8
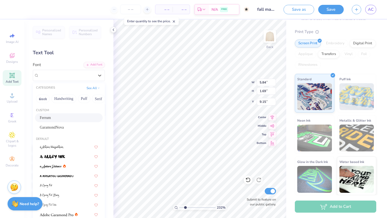
click at [65, 118] on div "Ferrum" at bounding box center [69, 118] width 58 height 6
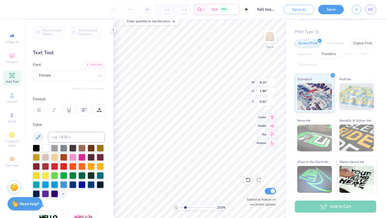
type input "4.15"
type input "1.99"
type input "9.01"
type textarea "T"
type textarea "XO"
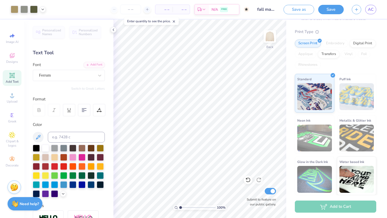
type input "1"
click at [179, 208] on input "range" at bounding box center [197, 207] width 36 height 5
click at [111, 30] on icon at bounding box center [113, 30] width 4 height 4
type textarea "X"
click at [111, 31] on icon at bounding box center [113, 30] width 4 height 4
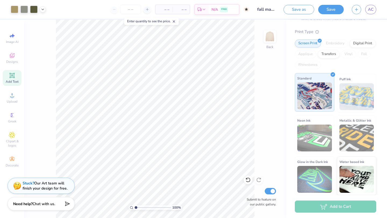
scroll to position [0, 0]
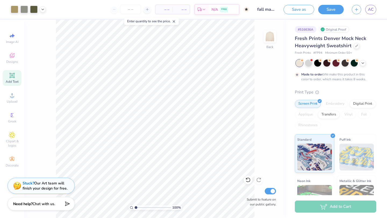
click at [12, 78] on icon at bounding box center [12, 75] width 6 height 6
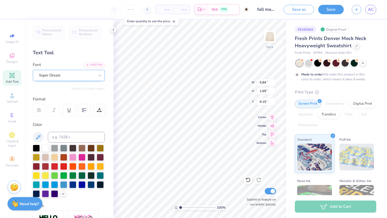
click at [74, 77] on div "Super Dream" at bounding box center [66, 75] width 56 height 8
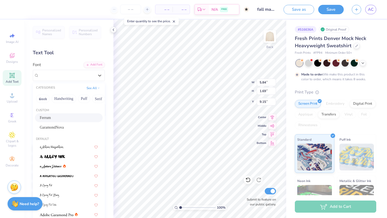
click at [58, 117] on div "Ferrum" at bounding box center [69, 118] width 58 height 6
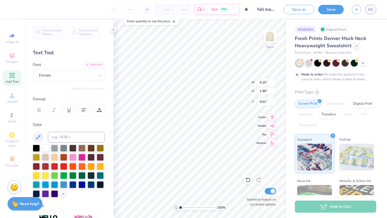
type input "4.15"
type input "1.99"
type input "9.01"
type textarea "T"
type textarea "XO"
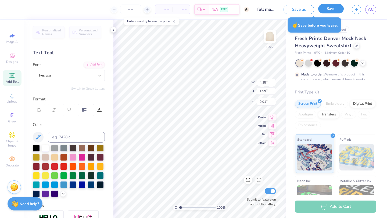
click at [329, 9] on button "Save" at bounding box center [331, 8] width 26 height 9
type input "2.15"
type input "2.04"
type input "8.98"
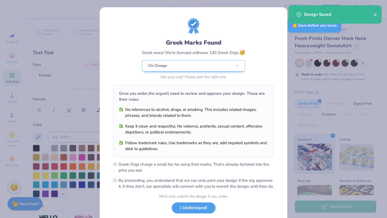
scroll to position [33, 0]
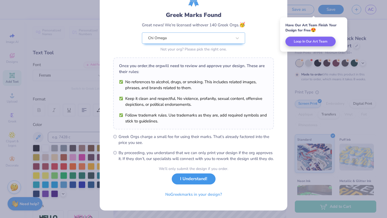
click at [198, 177] on button "I Understand!" at bounding box center [194, 179] width 44 height 11
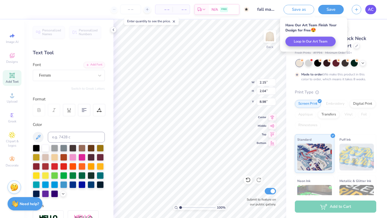
click at [368, 8] on span "AC" at bounding box center [371, 9] width 6 height 6
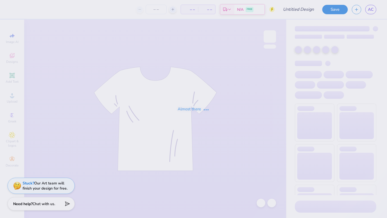
type input "fall matching set"
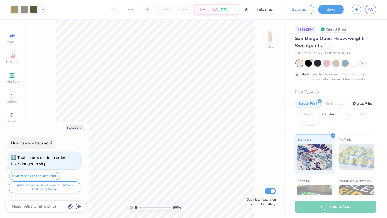
type textarea "x"
click at [142, 208] on input "range" at bounding box center [153, 207] width 36 height 5
type input "1.92"
click at [139, 207] on input "range" at bounding box center [153, 207] width 36 height 5
click at [16, 74] on div "Add Text" at bounding box center [12, 78] width 19 height 16
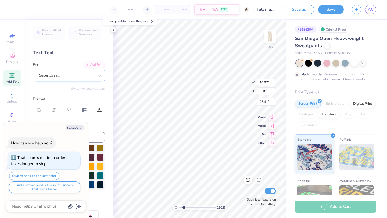
click at [75, 74] on div "Super Dream" at bounding box center [66, 75] width 56 height 8
click at [71, 124] on div "Collapse How can we help you? That color is made to order so it takes longer to…" at bounding box center [46, 170] width 86 height 96
click at [70, 128] on button "Collapse" at bounding box center [75, 128] width 18 height 6
type textarea "x"
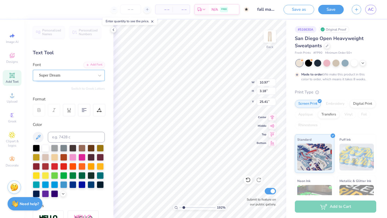
click at [73, 78] on div "Super Dream" at bounding box center [66, 75] width 56 height 8
type textarea "T"
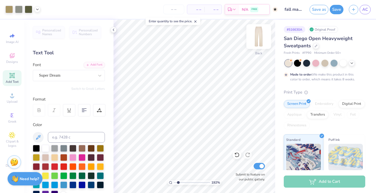
type input "1"
click at [113, 31] on icon at bounding box center [113, 30] width 4 height 4
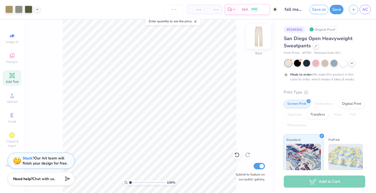
click at [256, 38] on img at bounding box center [258, 36] width 21 height 21
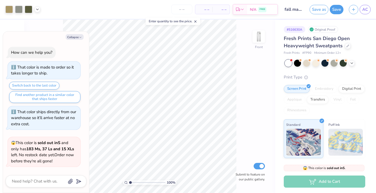
scroll to position [37, 0]
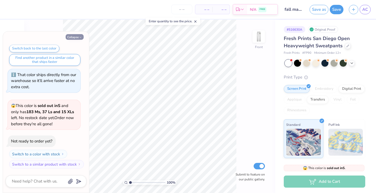
click at [71, 38] on button "Collapse" at bounding box center [75, 37] width 18 height 6
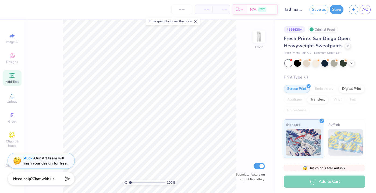
click at [197, 23] on icon at bounding box center [195, 22] width 4 height 4
click at [313, 62] on div at bounding box center [315, 62] width 7 height 7
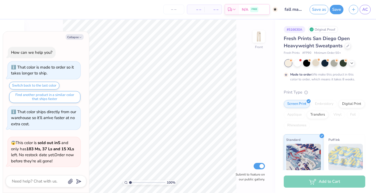
scroll to position [82, 0]
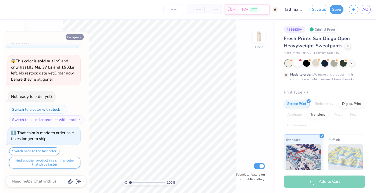
click at [71, 35] on button "Collapse" at bounding box center [75, 37] width 18 height 6
type textarea "x"
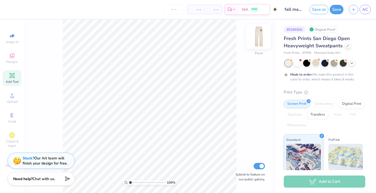
click at [258, 34] on img at bounding box center [258, 36] width 21 height 21
click at [151, 183] on input "range" at bounding box center [147, 182] width 36 height 5
click at [135, 183] on input "range" at bounding box center [147, 182] width 36 height 5
click at [132, 181] on input "range" at bounding box center [147, 182] width 36 height 5
click at [12, 81] on span "Add Text" at bounding box center [12, 82] width 13 height 4
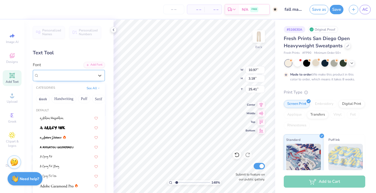
click at [64, 76] on div "Super Dream" at bounding box center [66, 75] width 56 height 8
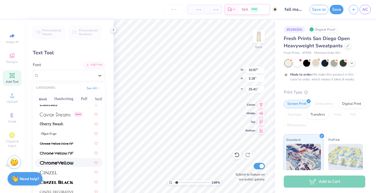
scroll to position [640, 0]
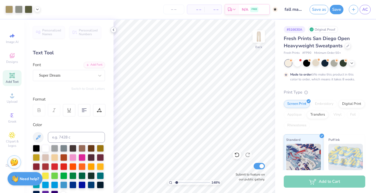
click at [112, 28] on icon at bounding box center [113, 30] width 4 height 4
click at [15, 62] on span "Designs" at bounding box center [12, 62] width 12 height 4
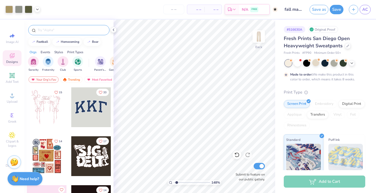
click at [70, 30] on input "text" at bounding box center [71, 29] width 69 height 5
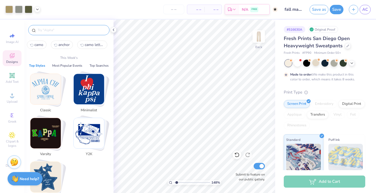
click at [83, 84] on img "Stack Card Button Minimalist" at bounding box center [89, 89] width 30 height 30
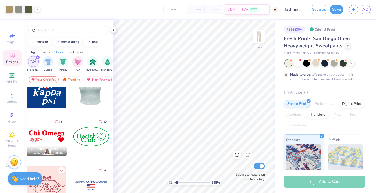
scroll to position [19, 0]
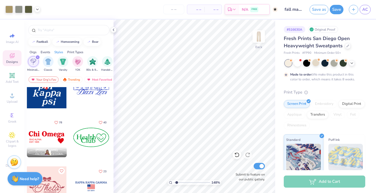
click at [48, 133] on div at bounding box center [6, 137] width 119 height 40
click at [114, 32] on div at bounding box center [113, 30] width 6 height 6
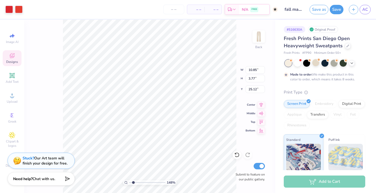
click at [133, 181] on input "range" at bounding box center [147, 182] width 36 height 5
type input "2.61"
click at [136, 183] on input "range" at bounding box center [147, 182] width 36 height 5
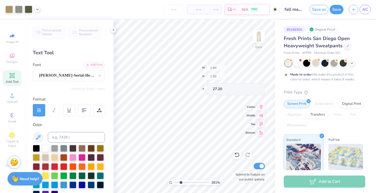
type input "1.84"
type input "1.69"
type input "27.20"
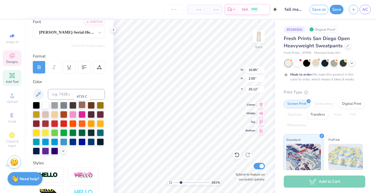
scroll to position [43, 0]
click at [62, 151] on icon at bounding box center [63, 150] width 4 height 4
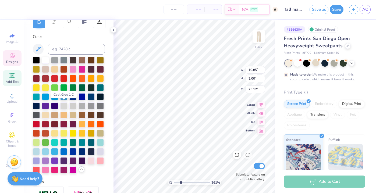
scroll to position [88, 0]
click at [63, 105] on div at bounding box center [63, 105] width 7 height 7
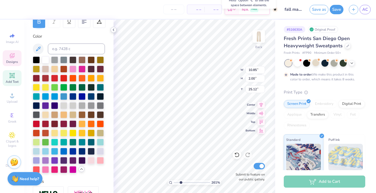
click at [112, 30] on icon at bounding box center [113, 30] width 4 height 4
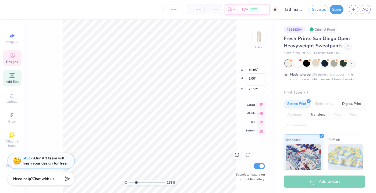
type input "5.80"
type input "1.07"
type input "7.40"
type input "3.84"
click at [140, 182] on input "range" at bounding box center [147, 182] width 36 height 5
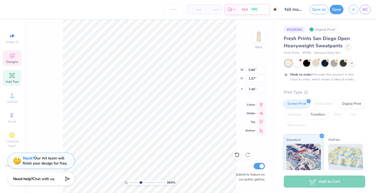
type input "4.76"
type input "0.88"
type input "7.02"
type input "4.00"
type input "0.74"
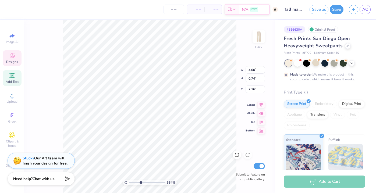
type input "7.27"
type input "7.81"
type input "7.44"
type input "3.92"
type input "4.00"
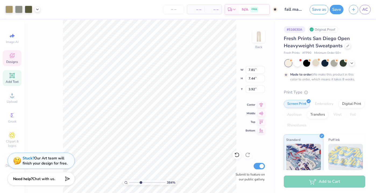
type input "0.74"
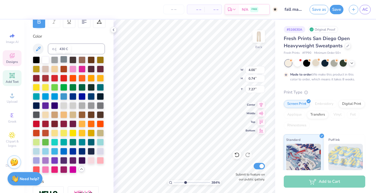
click at [66, 58] on div at bounding box center [63, 59] width 7 height 7
type input "11.54"
type input "3.43"
type input "2.50"
type input "10.62"
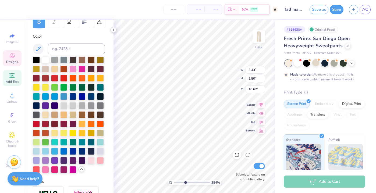
type input "2.84"
type input "2.07"
type input "9.98"
type input "2.39"
type input "1.74"
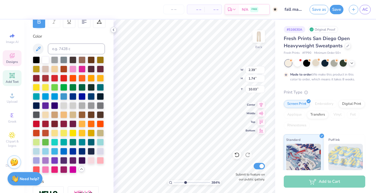
type input "10.03"
type input "7.81"
type input "7.44"
type input "3.91"
type input "9.93"
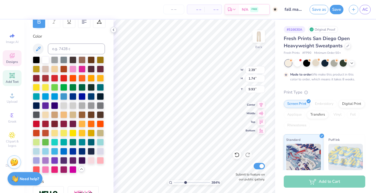
type input "7.81"
type input "7.44"
type input "3.91"
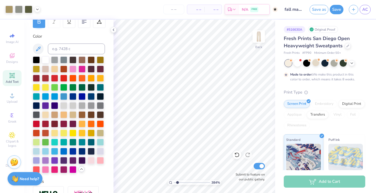
click at [177, 182] on input "range" at bounding box center [192, 182] width 36 height 5
click at [183, 183] on input "range" at bounding box center [192, 182] width 36 height 5
type input "5.1"
click at [189, 182] on input "range" at bounding box center [192, 182] width 36 height 5
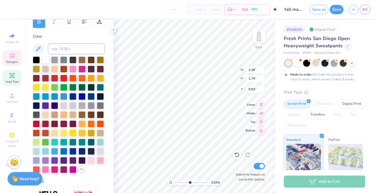
type input "2.04"
type input "1.48"
type input "9.97"
type input "7.81"
type input "7.44"
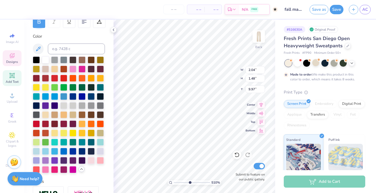
type input "3.91"
type input "9.98"
type input "7.81"
type input "7.44"
type input "3.91"
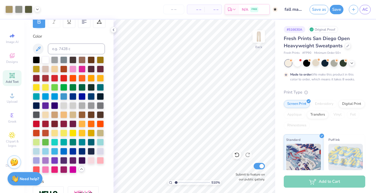
click at [176, 182] on input "range" at bounding box center [192, 182] width 36 height 5
type input "3.24"
click at [183, 182] on input "range" at bounding box center [192, 182] width 36 height 5
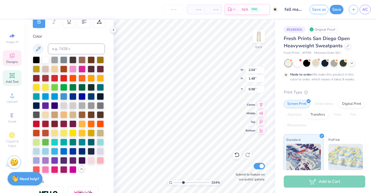
type input "2.38"
type input "0.43"
type input "6.17"
type input "7.81"
type input "7.44"
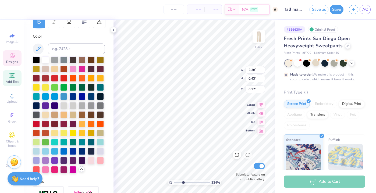
type input "3.91"
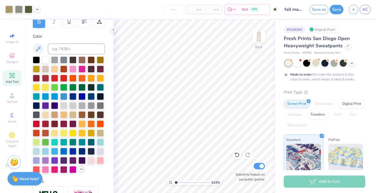
click at [176, 182] on input "range" at bounding box center [192, 182] width 36 height 5
click at [186, 183] on input "range" at bounding box center [192, 182] width 36 height 5
click at [177, 183] on input "range" at bounding box center [192, 182] width 36 height 5
click at [181, 183] on input "range" at bounding box center [192, 182] width 36 height 5
click at [187, 183] on input "range" at bounding box center [192, 182] width 36 height 5
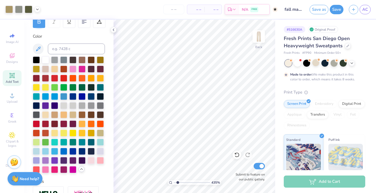
type input "1.75"
click at [177, 182] on input "range" at bounding box center [192, 182] width 36 height 5
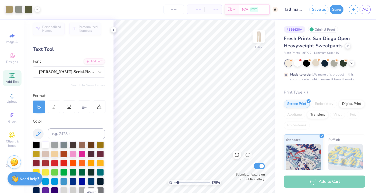
scroll to position [0, 0]
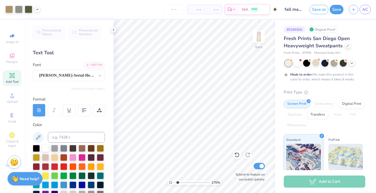
click at [336, 9] on button "Save" at bounding box center [336, 9] width 14 height 9
click at [113, 29] on polyline at bounding box center [113, 30] width 1 height 2
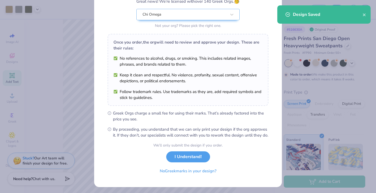
scroll to position [59, 0]
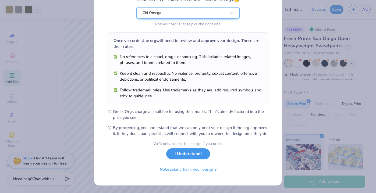
click at [204, 153] on button "I Understand!" at bounding box center [188, 153] width 44 height 11
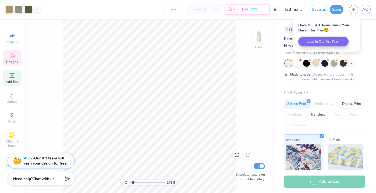
click at [14, 63] on span "Designs" at bounding box center [12, 62] width 12 height 4
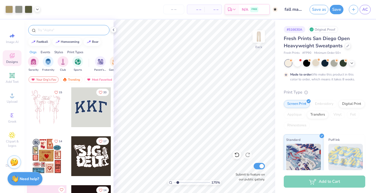
click at [56, 31] on input "text" at bounding box center [71, 29] width 69 height 5
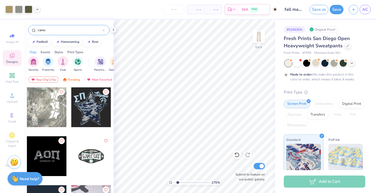
type input "camo"
click at [336, 10] on button "Save" at bounding box center [336, 8] width 14 height 9
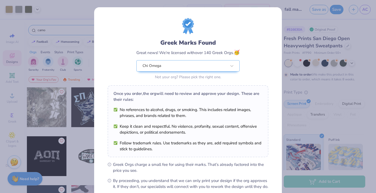
scroll to position [59, 0]
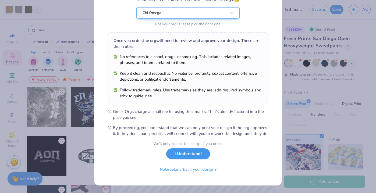
click at [196, 157] on button "I Understand!" at bounding box center [188, 153] width 44 height 11
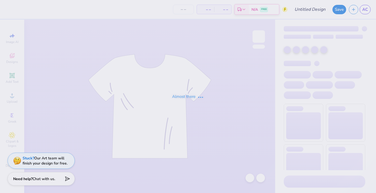
type input "fall matching set"
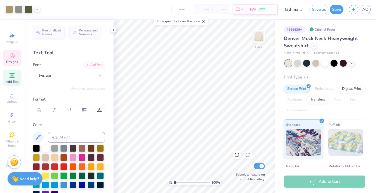
click at [19, 60] on div "Designs" at bounding box center [12, 58] width 19 height 16
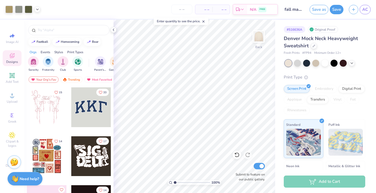
click at [73, 50] on div "Print Types" at bounding box center [75, 52] width 16 height 5
click at [60, 52] on div "Styles" at bounding box center [58, 52] width 9 height 5
click at [52, 62] on div "filter for Minimalist" at bounding box center [48, 61] width 11 height 11
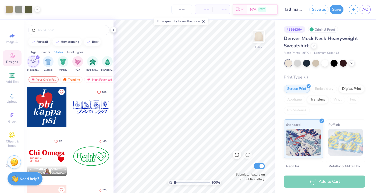
click at [45, 150] on div at bounding box center [47, 156] width 40 height 40
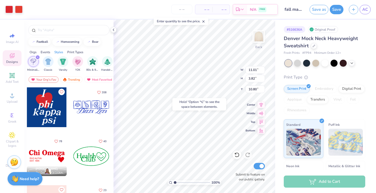
type input "10.80"
click at [174, 99] on div "Hold “Option ⌥” to see the space between elements." at bounding box center [199, 104] width 54 height 12
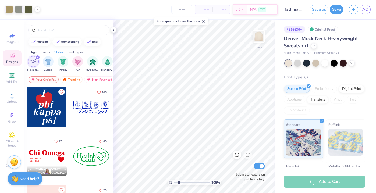
type input "2.05"
click at [178, 182] on input "range" at bounding box center [192, 182] width 36 height 5
type input "10.89"
type input "1.87"
type input "1.71"
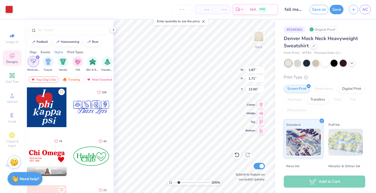
type input "13.00"
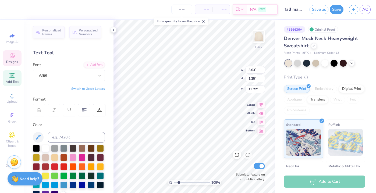
scroll to position [0, 0]
type textarea "R"
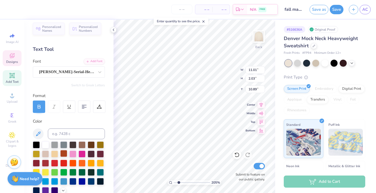
scroll to position [3, 0]
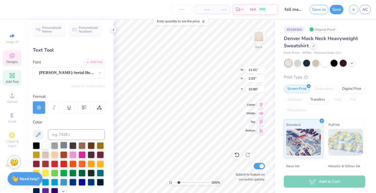
click at [62, 145] on div at bounding box center [63, 145] width 7 height 7
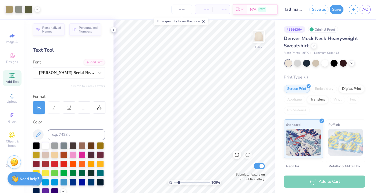
click at [113, 31] on icon at bounding box center [113, 30] width 4 height 4
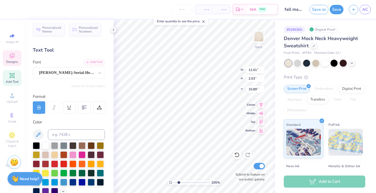
type input "5.40"
type input "1.00"
type input "11.92"
type input "3.55"
type input "0.65"
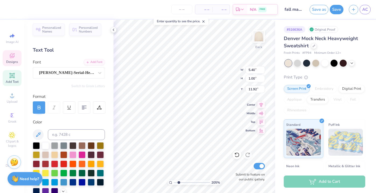
type input "12.26"
type input "5.31"
type input "2.70"
type input "0.50"
type input "2.75"
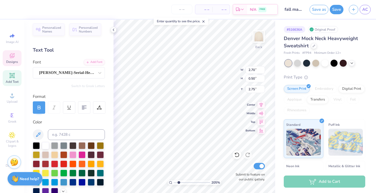
type input "2.33"
type input "0.43"
type input "2.82"
type input "2.78"
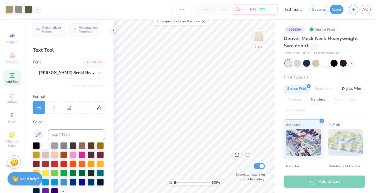
type input "1.03"
click at [175, 181] on input "range" at bounding box center [192, 182] width 36 height 5
click at [331, 12] on button "Save" at bounding box center [336, 8] width 14 height 9
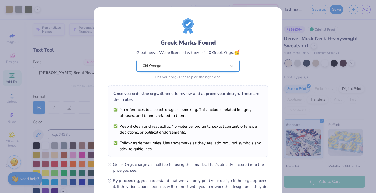
scroll to position [59, 0]
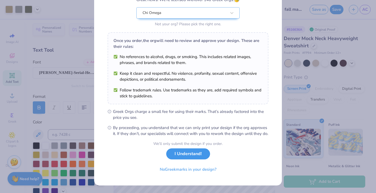
click at [195, 155] on button "I Understand!" at bounding box center [188, 153] width 44 height 11
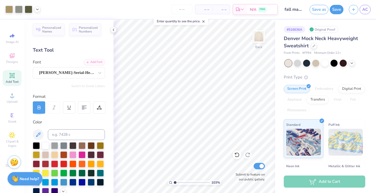
scroll to position [0, 0]
click at [113, 30] on icon at bounding box center [113, 30] width 4 height 4
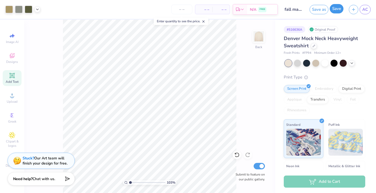
click at [333, 12] on button "Save" at bounding box center [336, 8] width 14 height 9
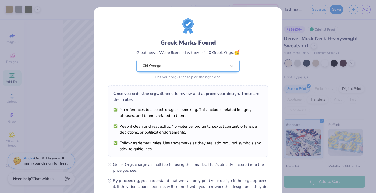
scroll to position [59, 0]
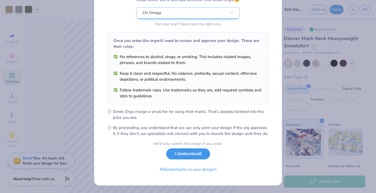
click at [193, 154] on button "I Understand!" at bounding box center [188, 153] width 44 height 11
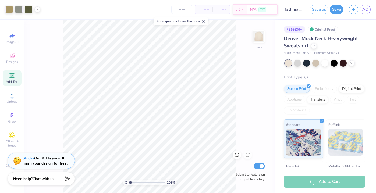
scroll to position [0, 0]
click at [361, 8] on link "AC" at bounding box center [364, 9] width 11 height 9
